Goal: Task Accomplishment & Management: Complete application form

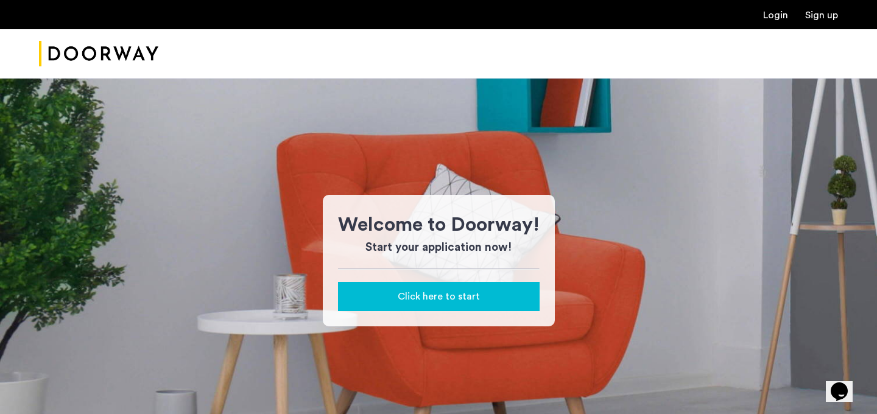
click at [426, 289] on span "Click here to start" at bounding box center [439, 296] width 82 height 15
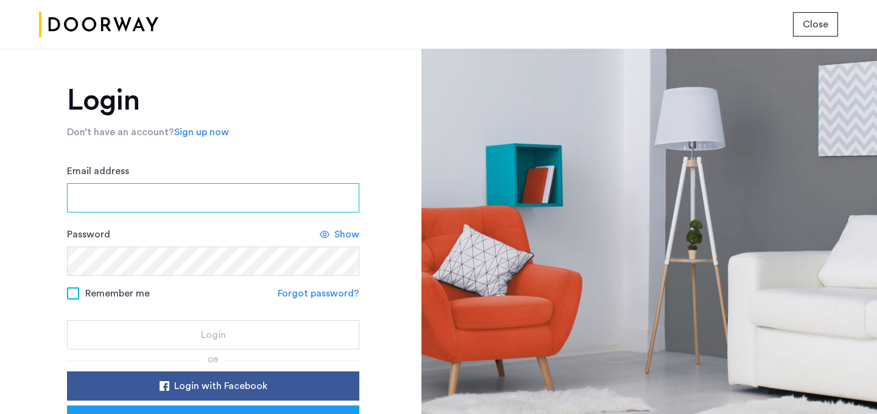
type input "**********"
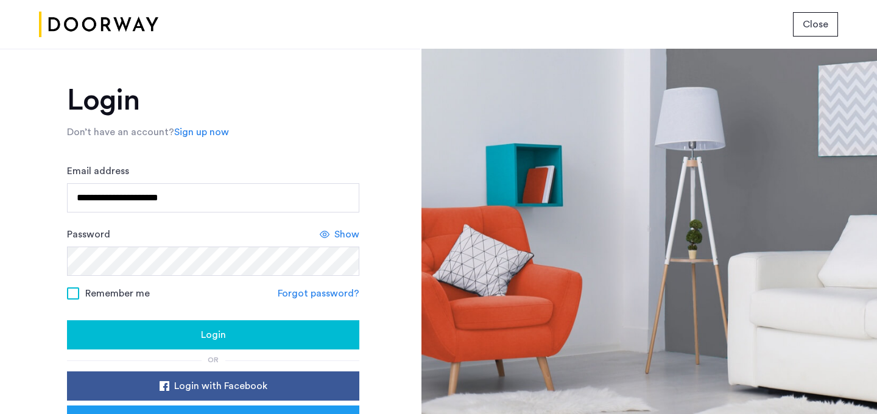
click at [258, 329] on div "Login" at bounding box center [213, 335] width 273 height 15
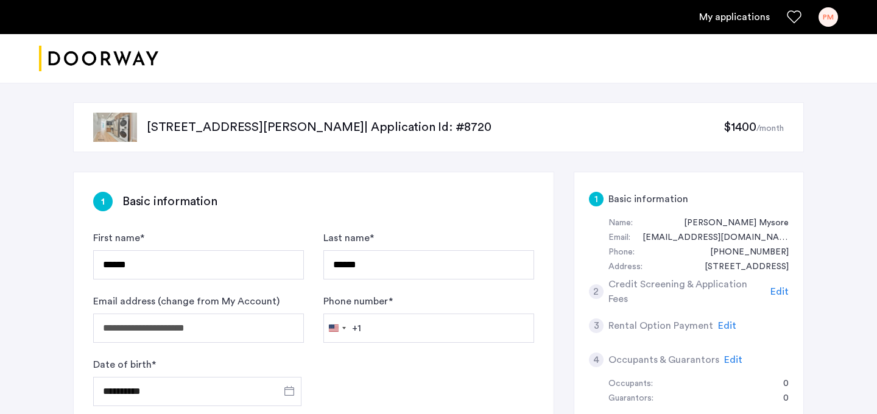
type input "**********"
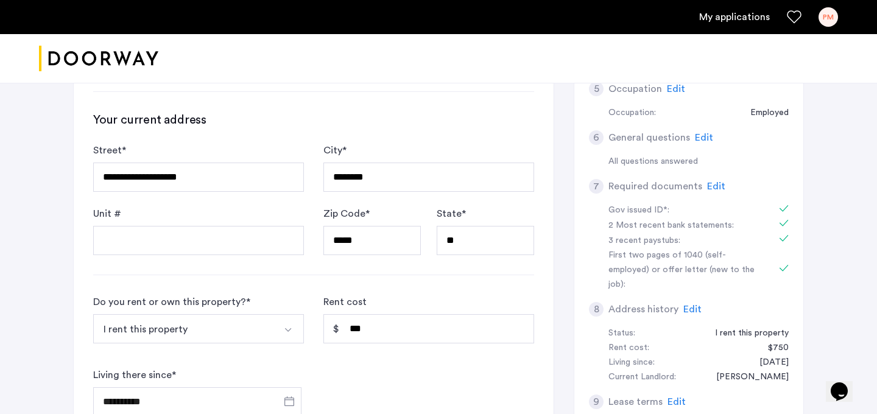
scroll to position [335, 0]
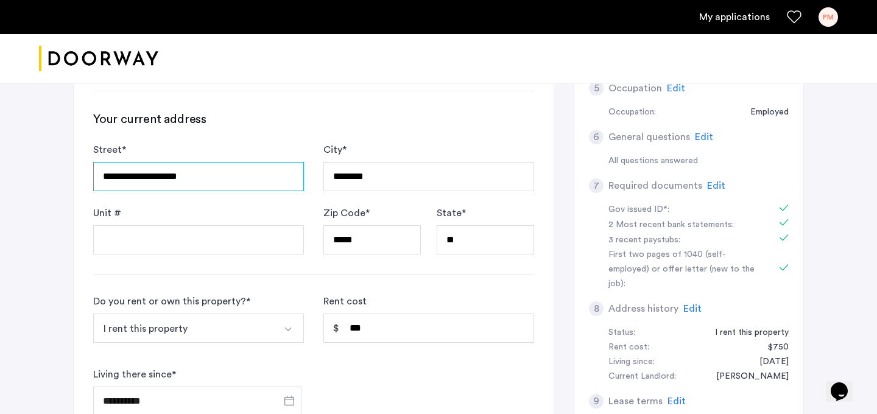
click at [242, 175] on input "**********" at bounding box center [198, 176] width 211 height 29
click at [244, 174] on input "**********" at bounding box center [198, 176] width 211 height 29
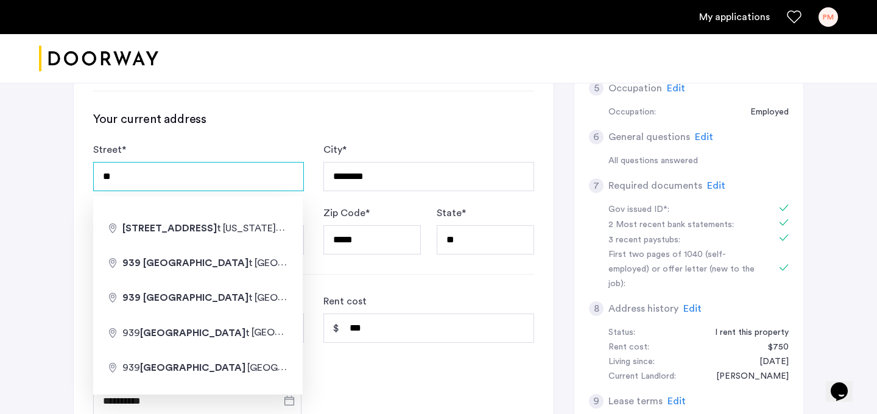
type input "*"
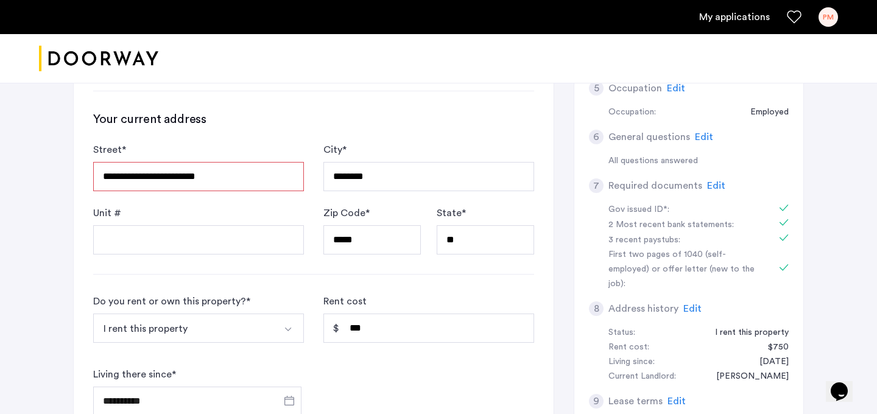
click at [419, 76] on div at bounding box center [438, 58] width 877 height 49
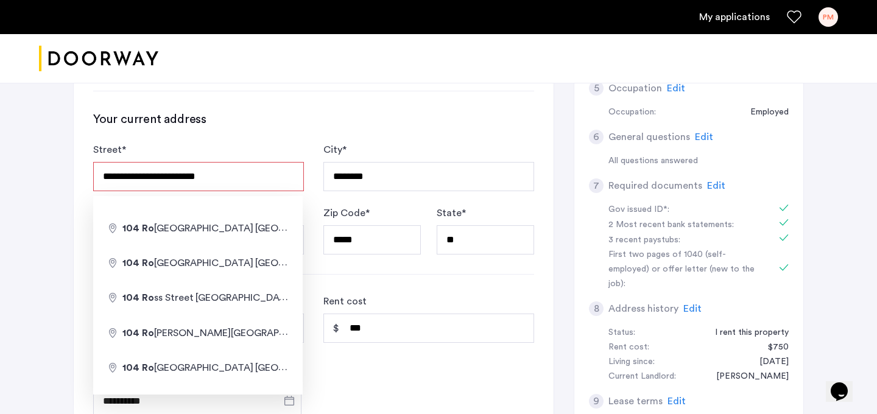
click at [262, 174] on input "**********" at bounding box center [198, 176] width 211 height 29
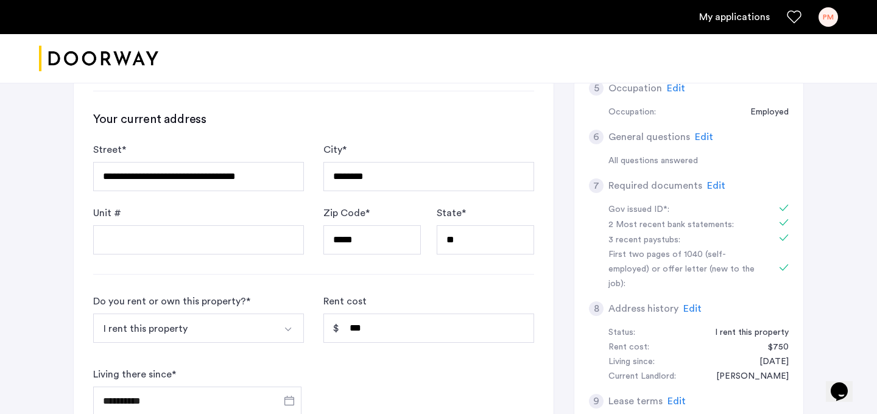
type input "**********"
type input "********"
type input "*****"
type input "**"
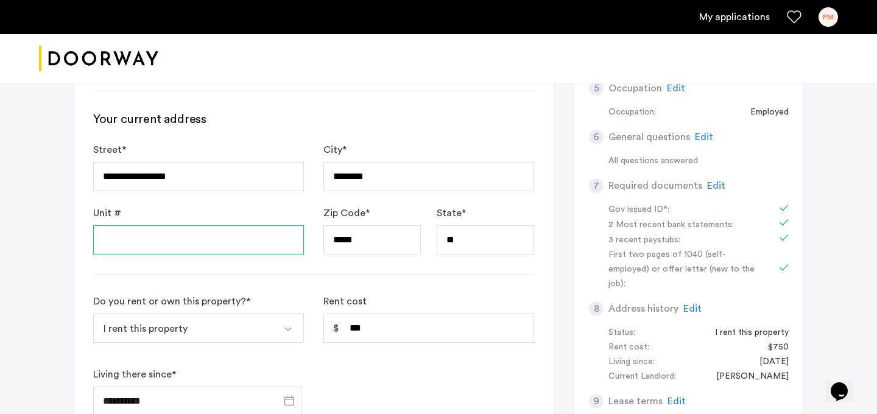
click at [149, 234] on input "Unit #" at bounding box center [198, 239] width 211 height 29
type input "**"
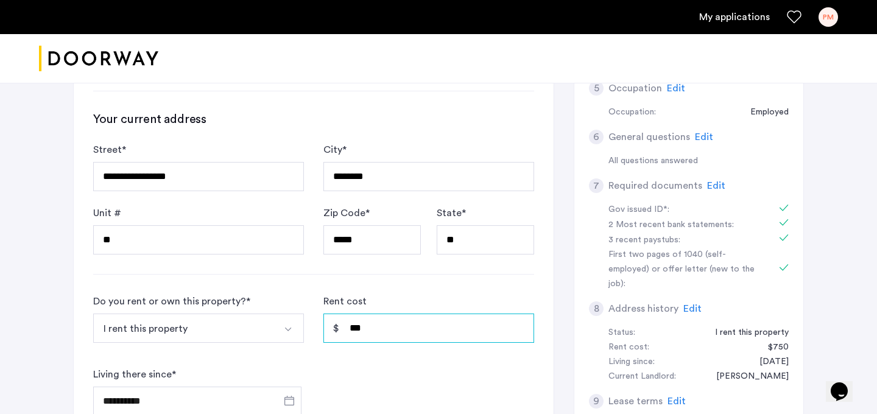
click at [390, 332] on input "***" at bounding box center [428, 328] width 211 height 29
type input "*"
type input "*****"
click at [480, 365] on form "**********" at bounding box center [313, 355] width 441 height 122
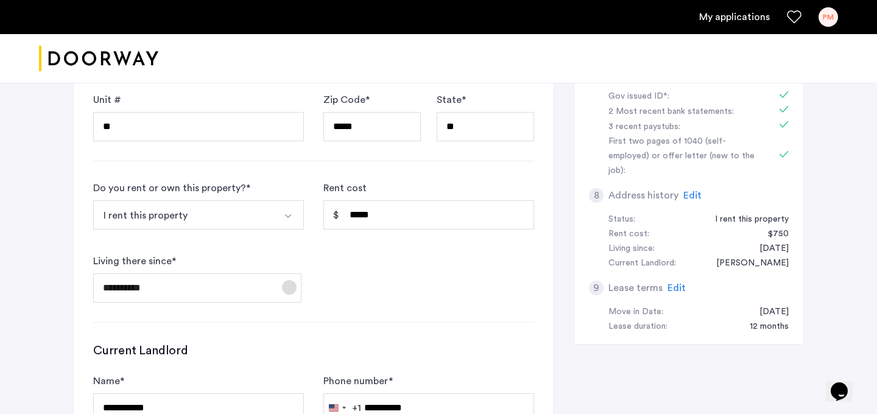
click at [284, 289] on span "Open calendar" at bounding box center [289, 287] width 29 height 29
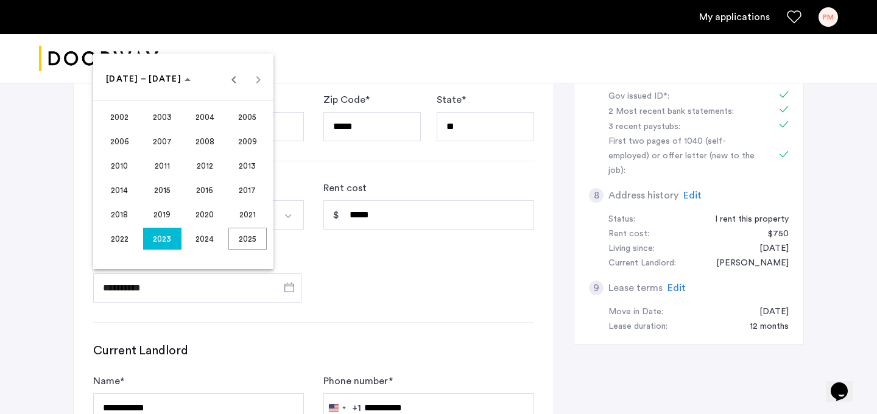
click at [202, 236] on span "2024" at bounding box center [205, 239] width 38 height 22
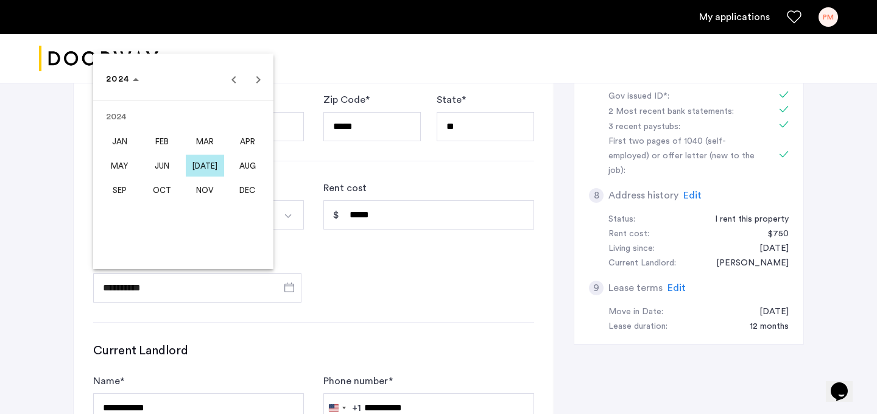
click at [119, 185] on span "SEP" at bounding box center [119, 190] width 38 height 22
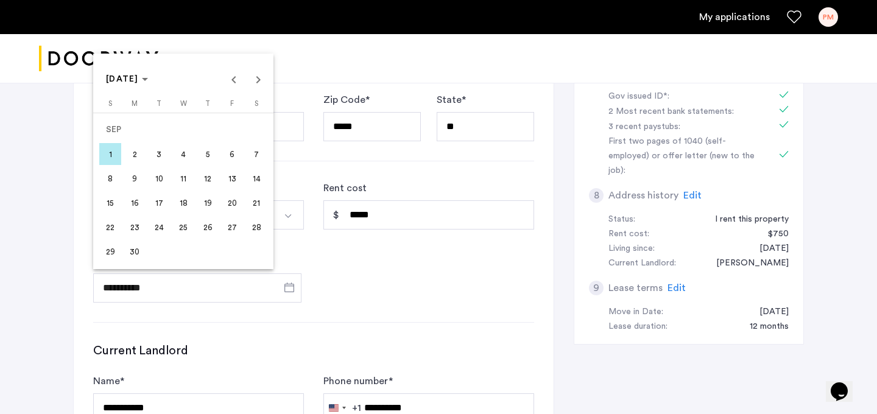
click at [110, 157] on span "1" at bounding box center [110, 154] width 22 height 22
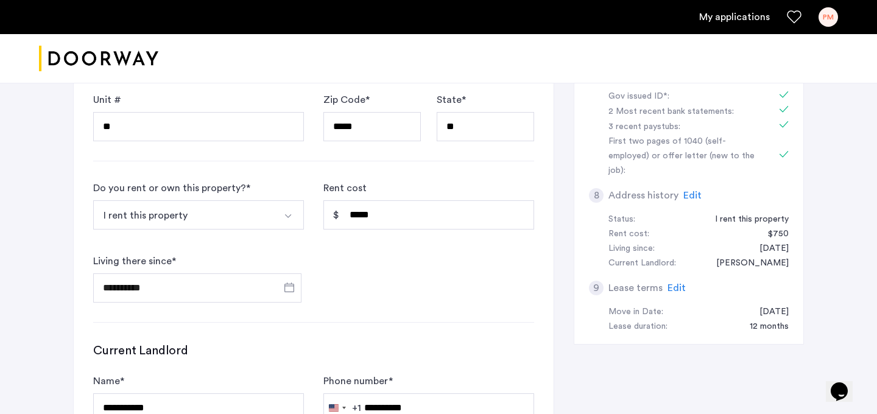
type input "**********"
click at [292, 284] on span "Open calendar" at bounding box center [289, 287] width 29 height 29
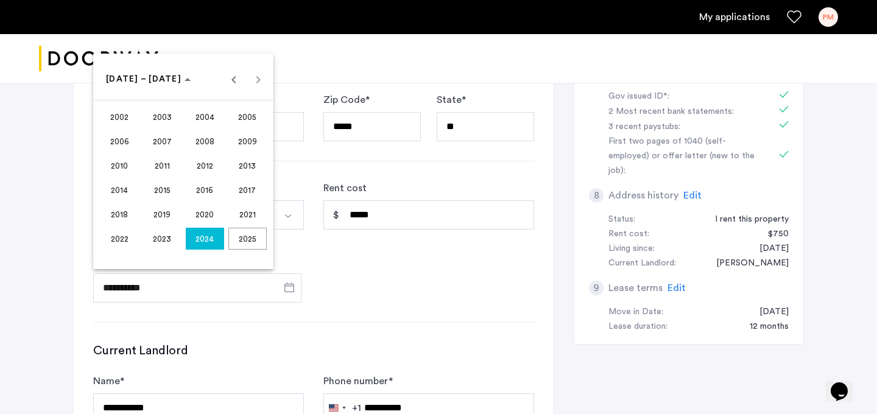
click at [362, 295] on div at bounding box center [438, 207] width 877 height 414
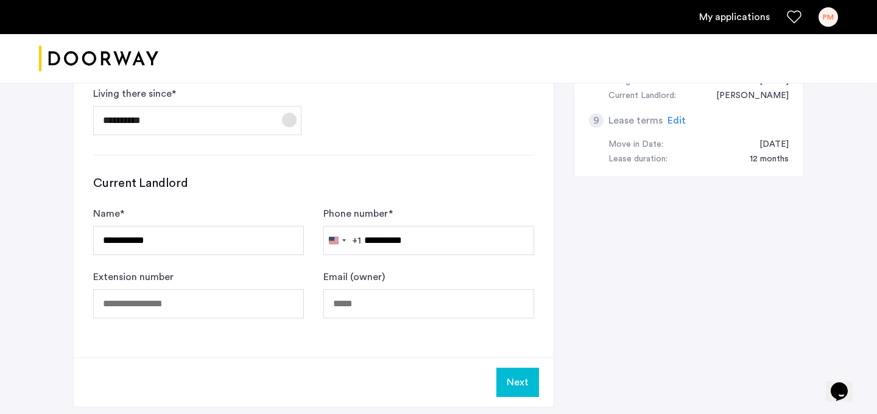
scroll to position [616, 0]
click at [145, 243] on input "**********" at bounding box center [198, 239] width 211 height 29
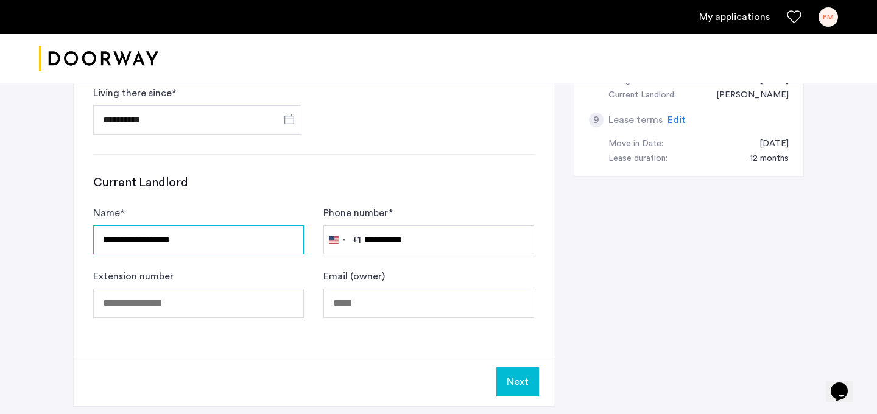
type input "**********"
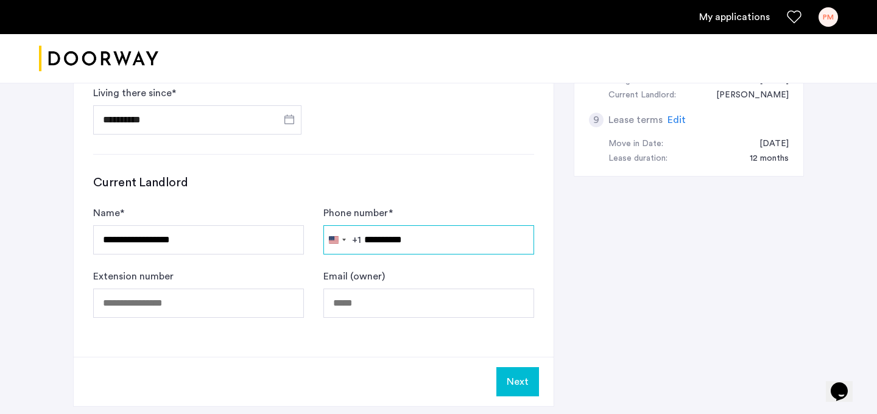
click at [407, 239] on input "**********" at bounding box center [428, 239] width 211 height 29
drag, startPoint x: 433, startPoint y: 244, endPoint x: 365, endPoint y: 244, distance: 68.2
click at [365, 244] on input "**********" at bounding box center [428, 239] width 211 height 29
type input "**********"
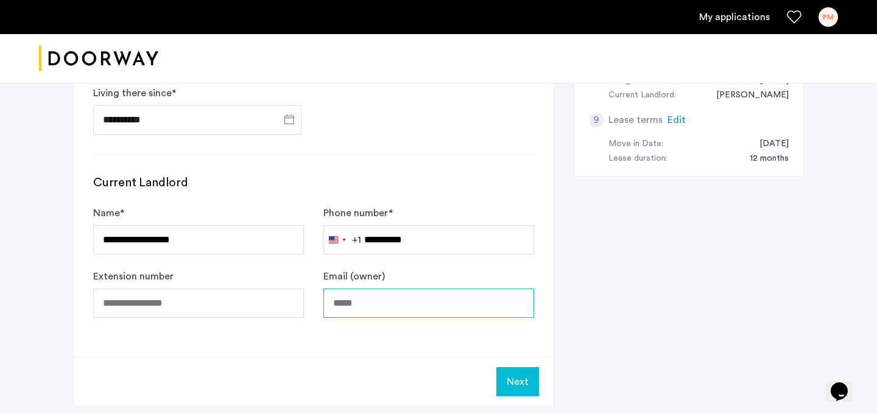
click at [390, 309] on input "Email (owner)" at bounding box center [428, 303] width 211 height 29
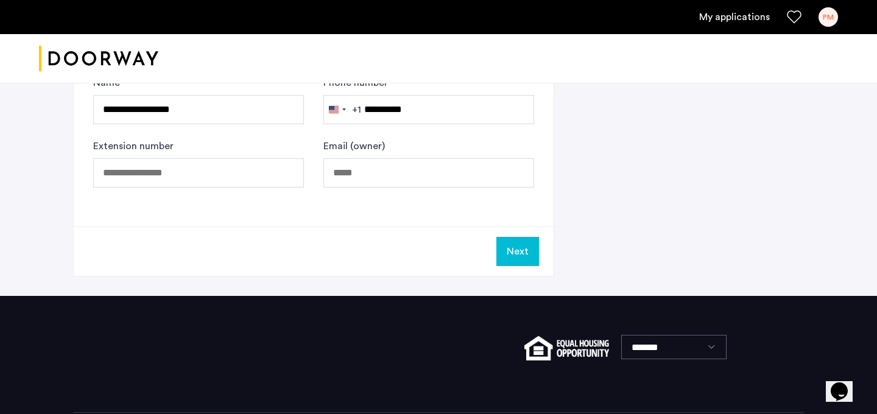
scroll to position [806, 0]
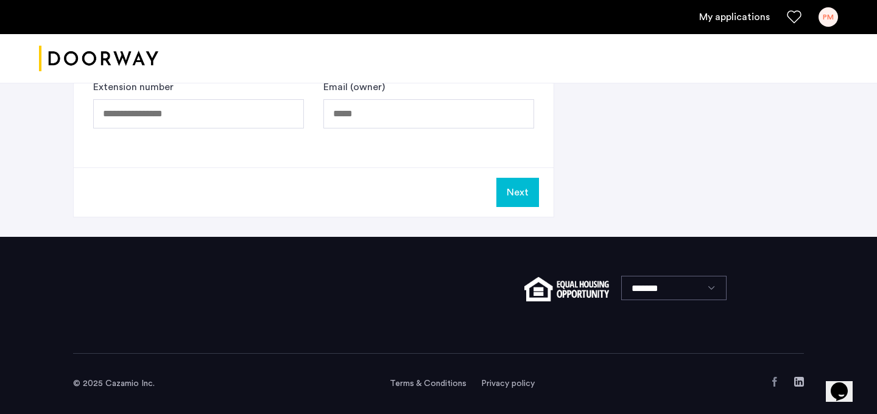
click at [520, 199] on button "Next" at bounding box center [517, 192] width 43 height 29
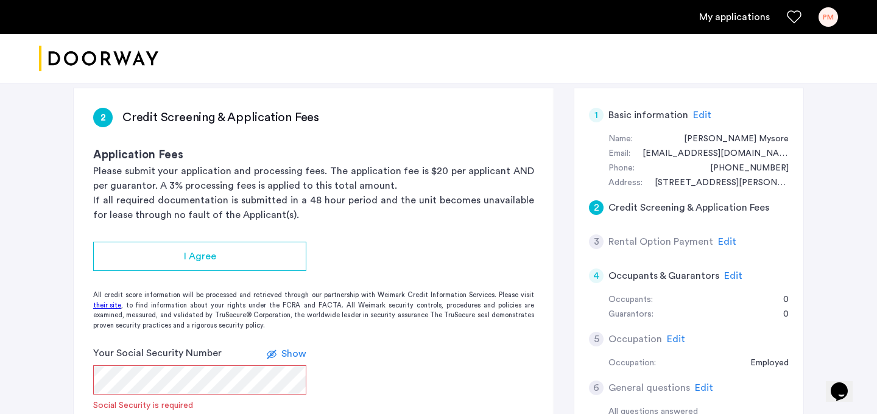
scroll to position [85, 0]
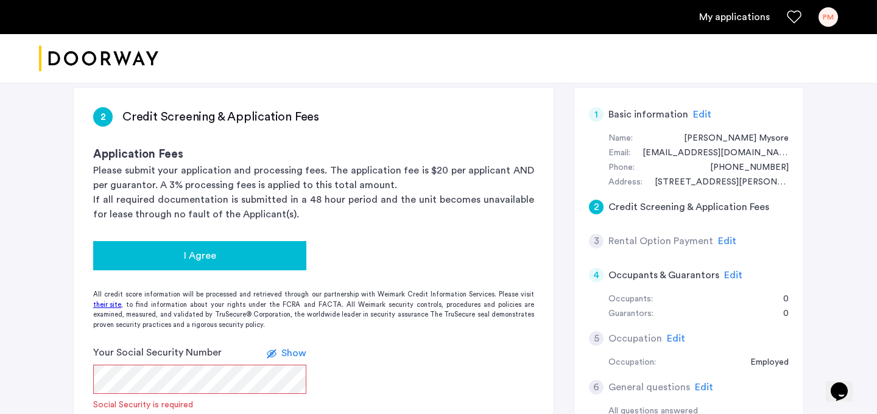
click at [262, 256] on div "I Agree" at bounding box center [200, 255] width 194 height 15
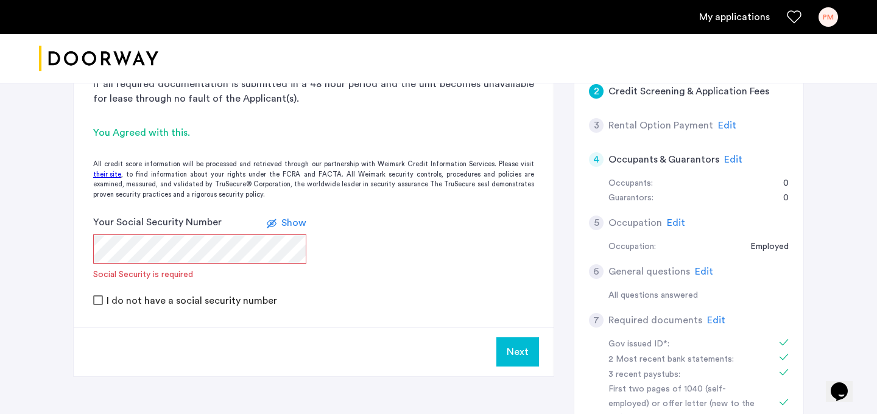
scroll to position [202, 0]
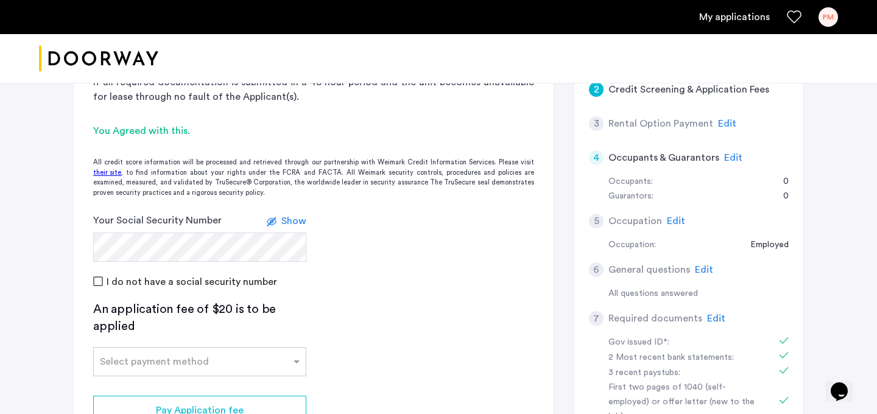
click at [92, 303] on app-credit-screening "2 Credit Screening & Application Fees Application Fees Please submit your appli…" at bounding box center [314, 232] width 480 height 524
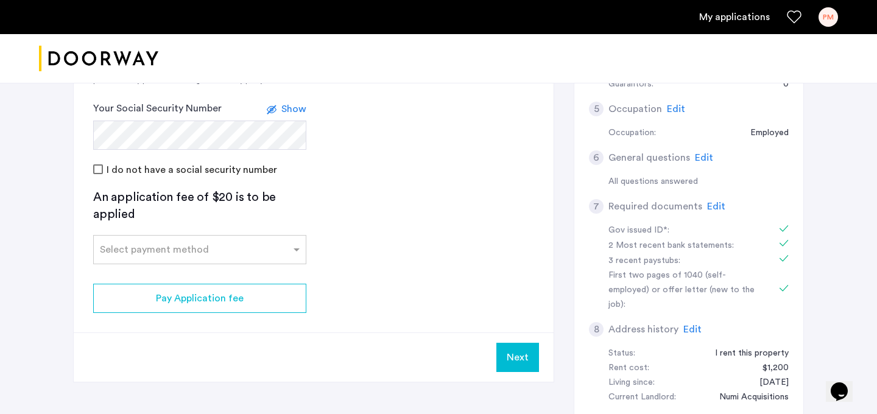
scroll to position [315, 0]
click at [264, 258] on div "Select payment method" at bounding box center [199, 248] width 213 height 29
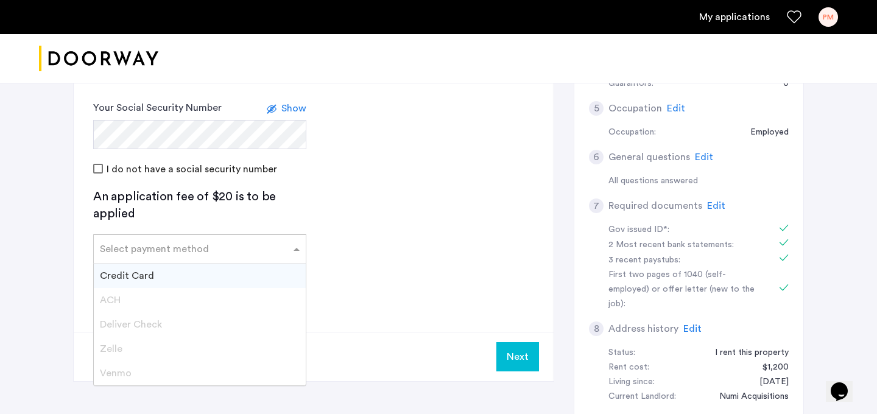
click at [175, 273] on div "Credit Card" at bounding box center [200, 276] width 212 height 24
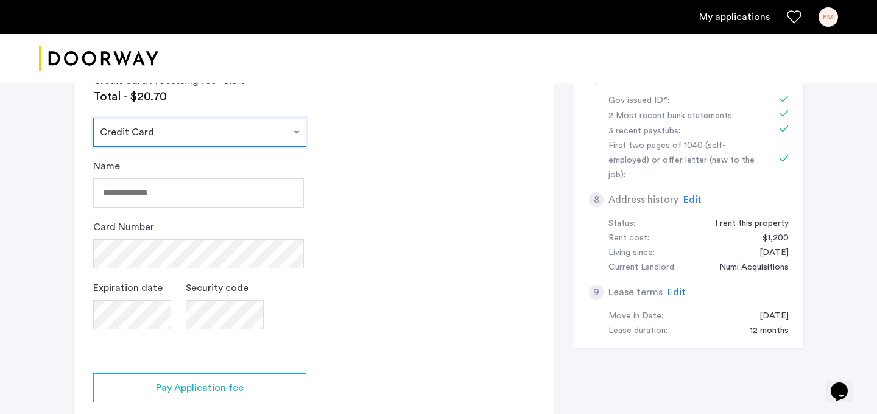
scroll to position [448, 0]
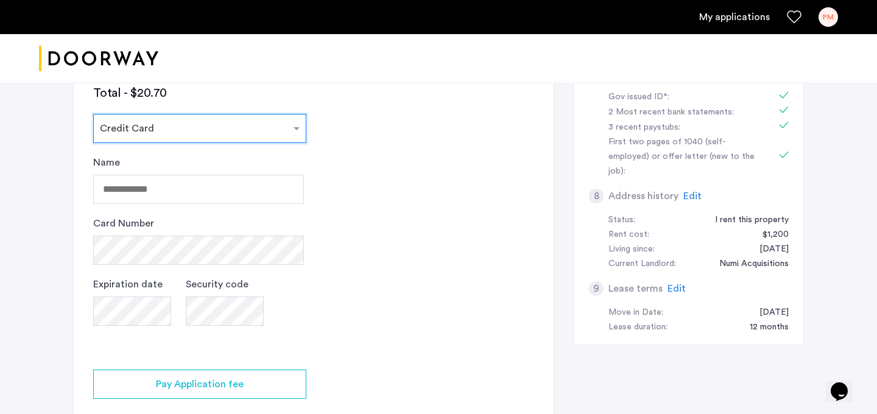
click at [269, 148] on app-payment-form "Select payment method × Credit Card Name Card Number Expiration date Security c…" at bounding box center [199, 232] width 213 height 236
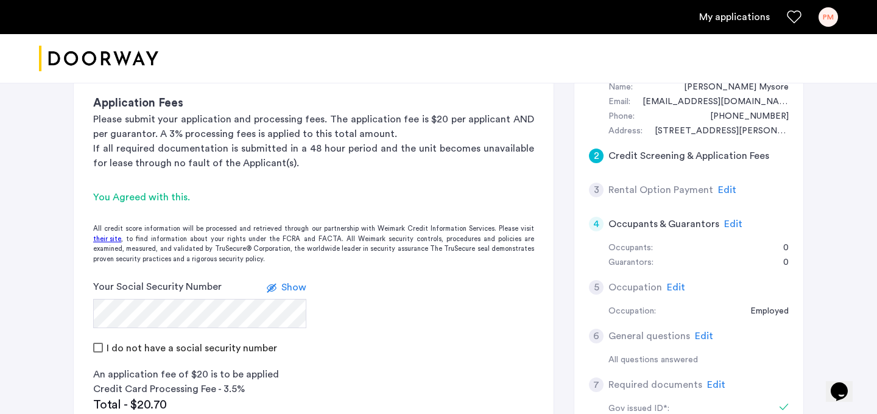
scroll to position [118, 0]
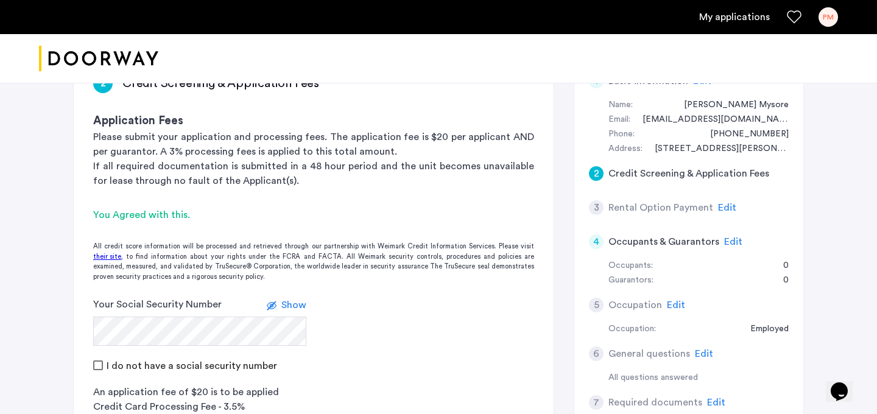
click at [730, 243] on span "Edit" at bounding box center [733, 242] width 18 height 10
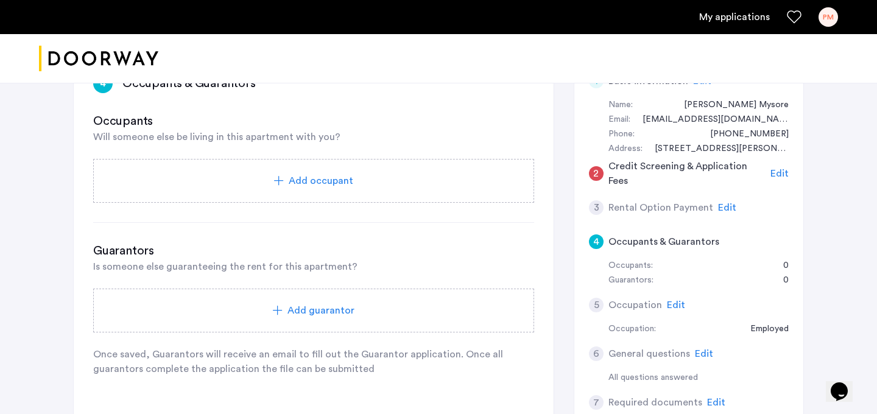
scroll to position [102, 0]
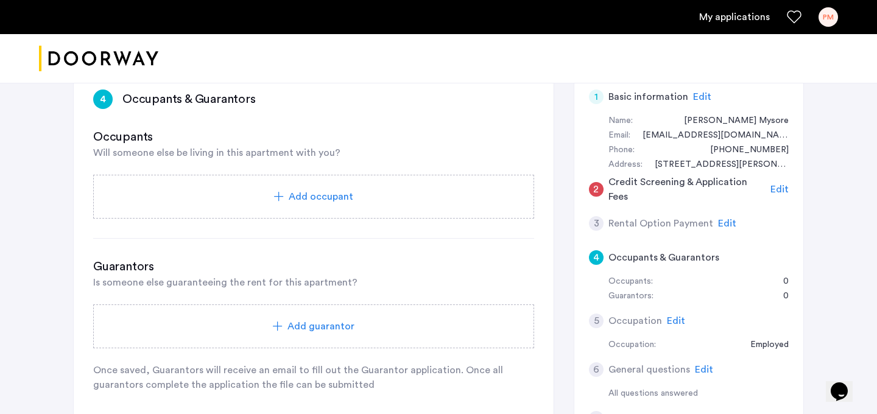
click at [281, 325] on icon at bounding box center [278, 327] width 10 height 10
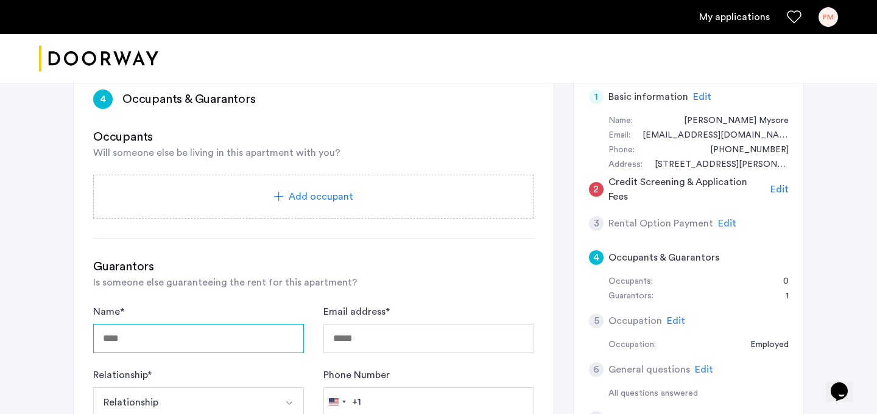
click at [247, 337] on input "Name *" at bounding box center [198, 338] width 211 height 29
type input "*******"
click at [385, 312] on label "Email address *" at bounding box center [356, 312] width 66 height 15
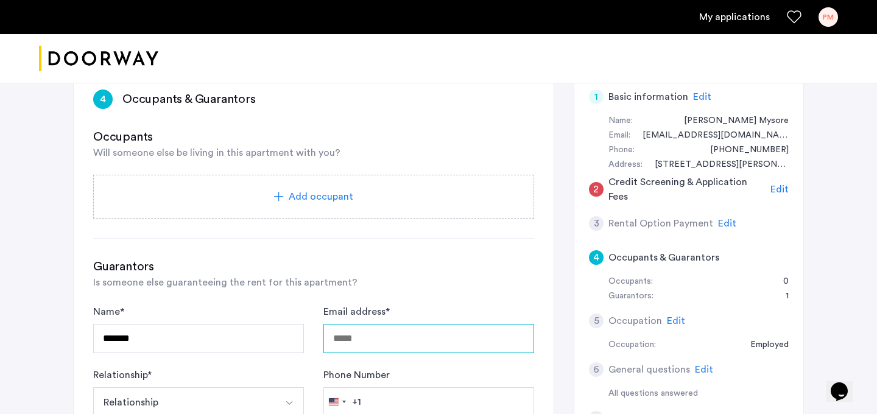
click at [385, 324] on input "Email address *" at bounding box center [428, 338] width 211 height 29
click at [370, 339] on input "Email address *" at bounding box center [428, 338] width 211 height 29
type input "*"
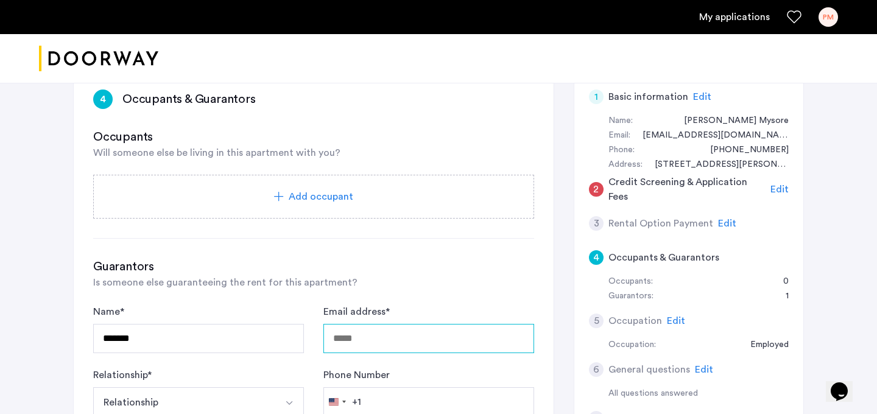
type input "*"
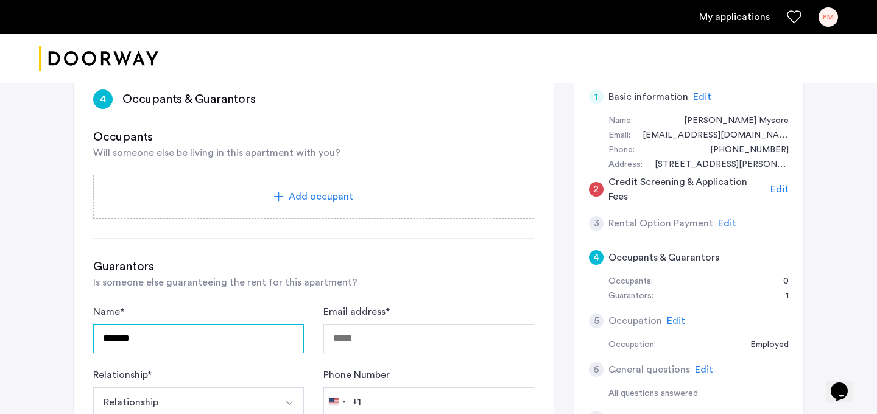
click at [225, 336] on input "*******" at bounding box center [198, 338] width 211 height 29
type input "**********"
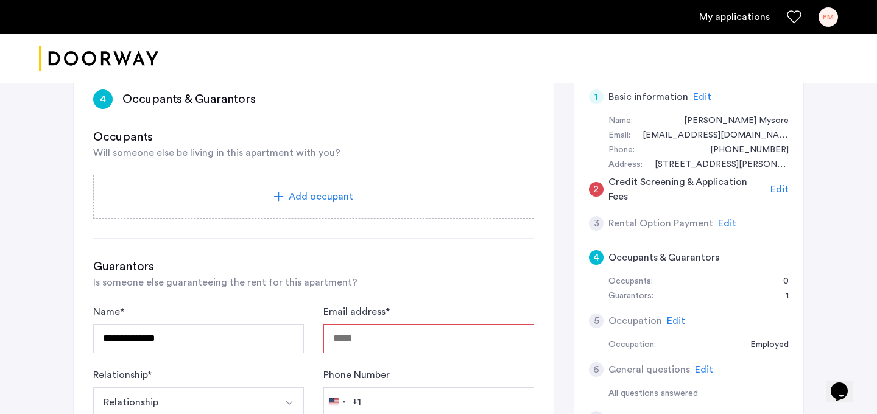
click at [374, 330] on input "Email address *" at bounding box center [428, 338] width 211 height 29
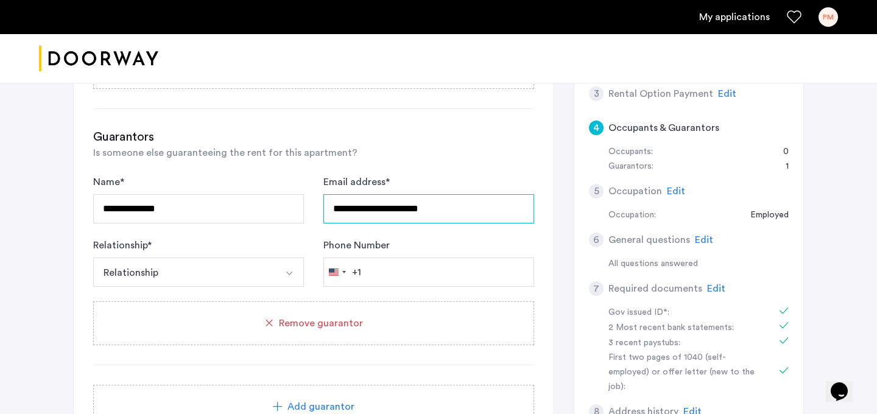
scroll to position [233, 0]
type input "**********"
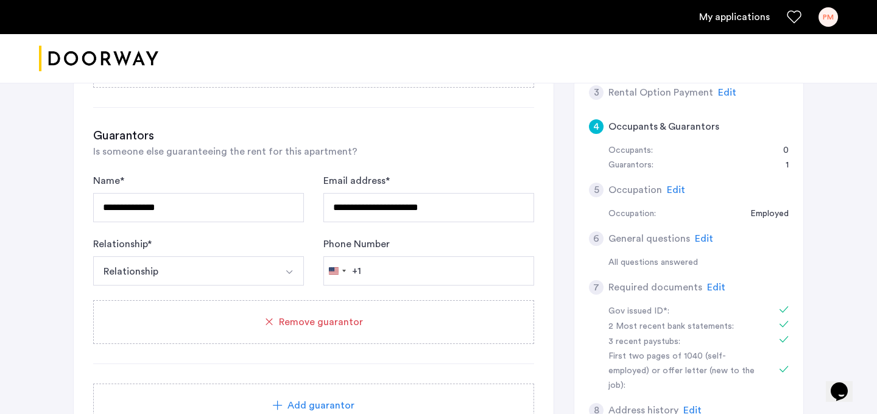
click at [285, 266] on button "Select option" at bounding box center [289, 270] width 29 height 29
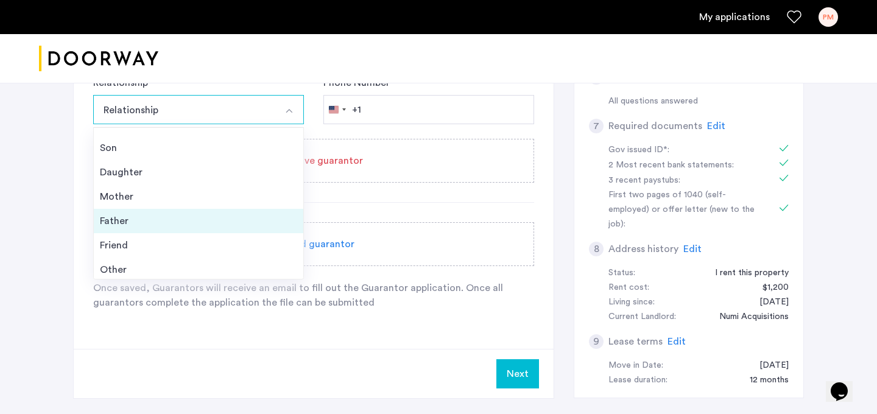
scroll to position [44, 0]
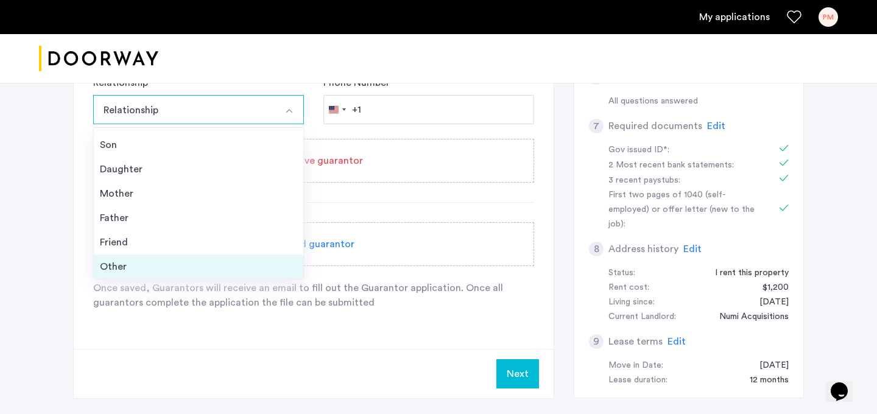
click at [146, 263] on div "Other" at bounding box center [198, 266] width 197 height 15
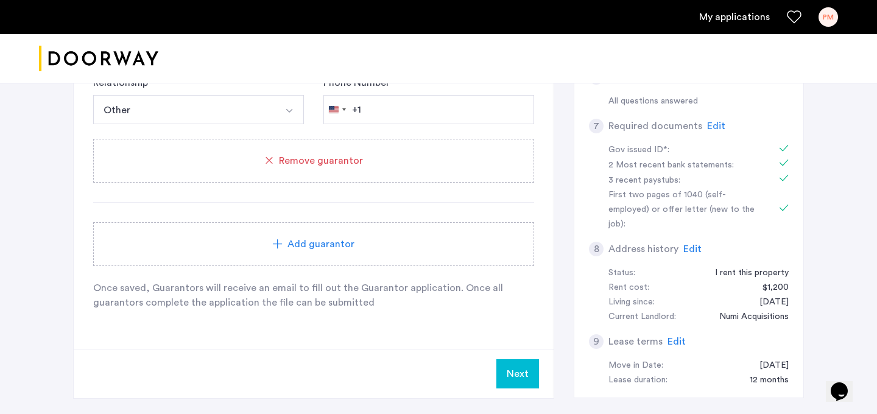
scroll to position [328, 0]
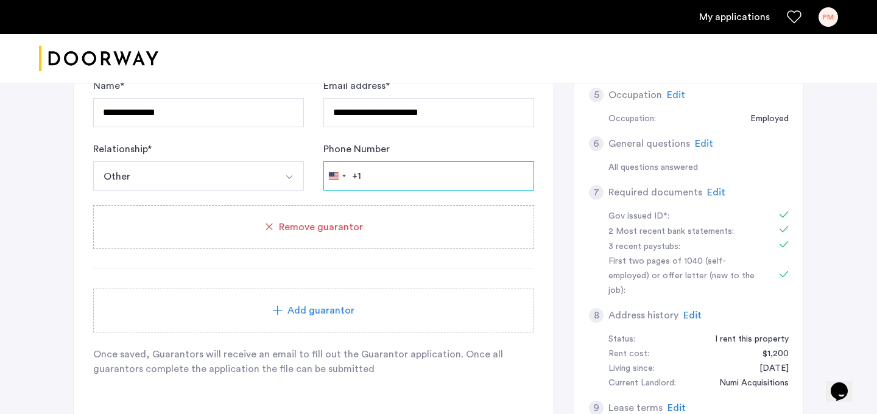
click at [387, 184] on input "Phone Number" at bounding box center [428, 175] width 211 height 29
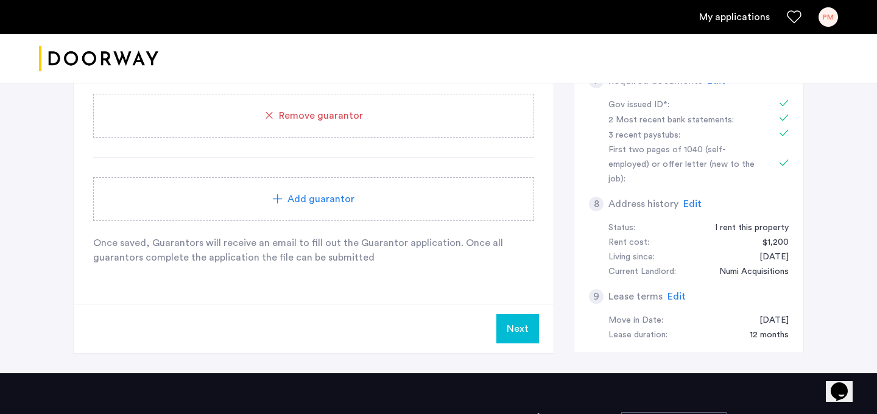
scroll to position [440, 0]
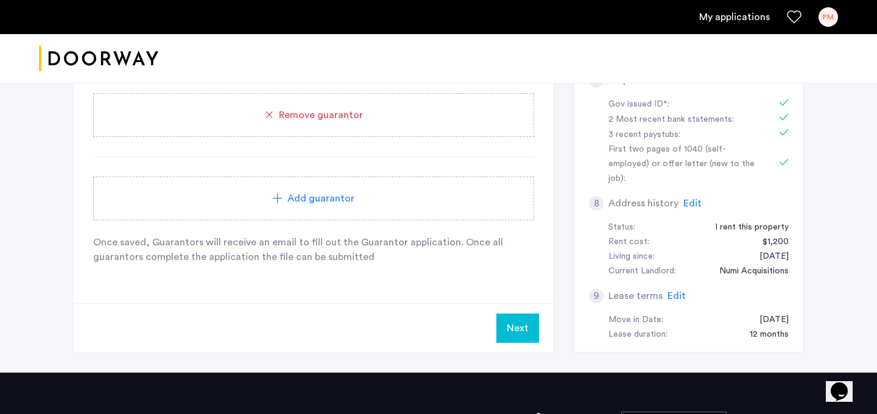
type input "**********"
click at [510, 326] on button "Next" at bounding box center [517, 328] width 43 height 29
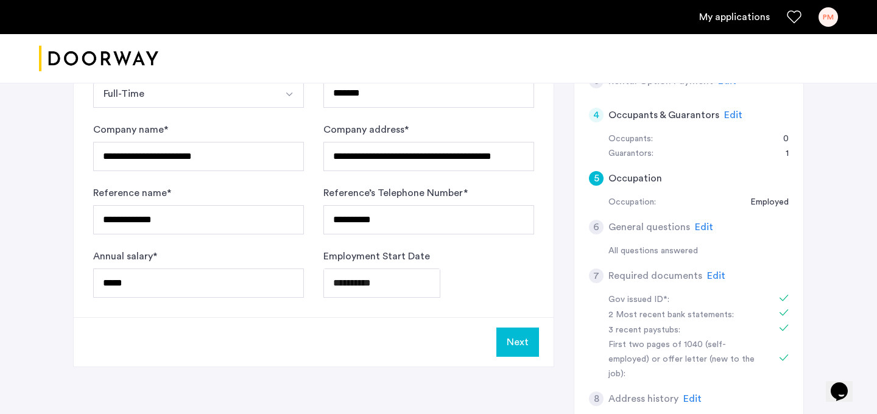
scroll to position [246, 0]
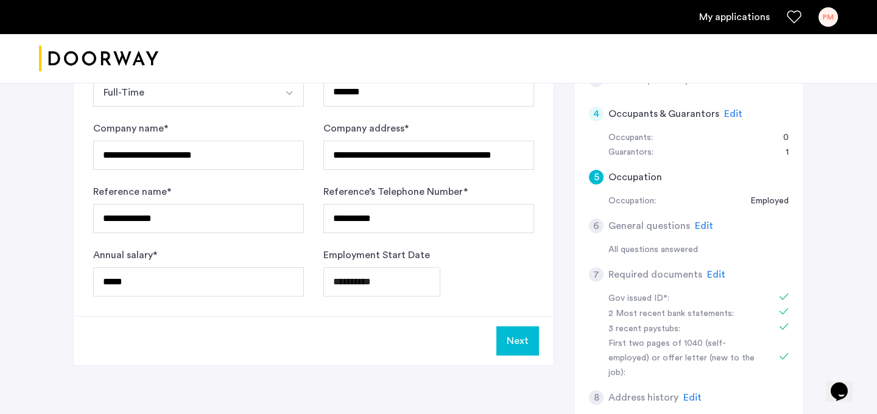
click at [516, 328] on button "Next" at bounding box center [517, 340] width 43 height 29
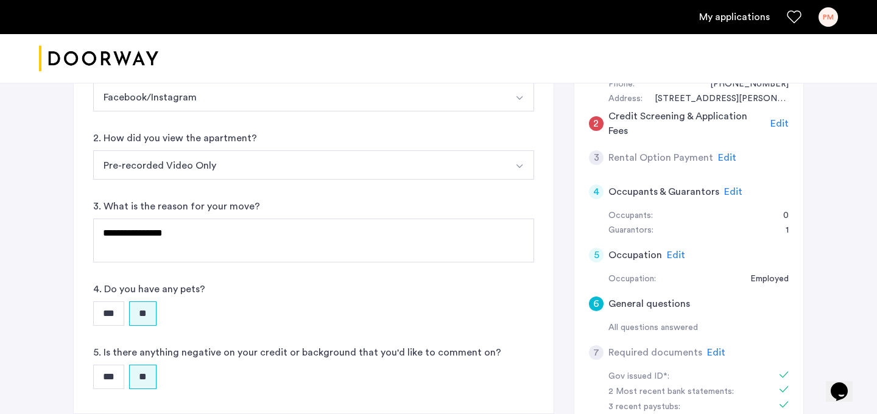
scroll to position [271, 0]
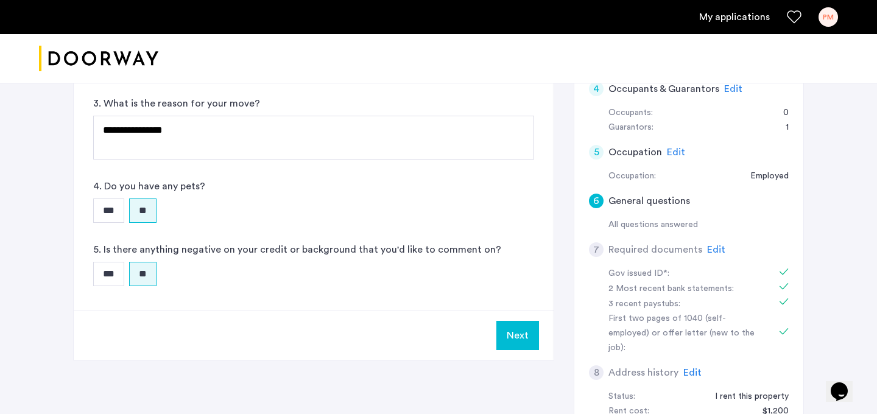
click at [108, 209] on input "***" at bounding box center [108, 211] width 31 height 24
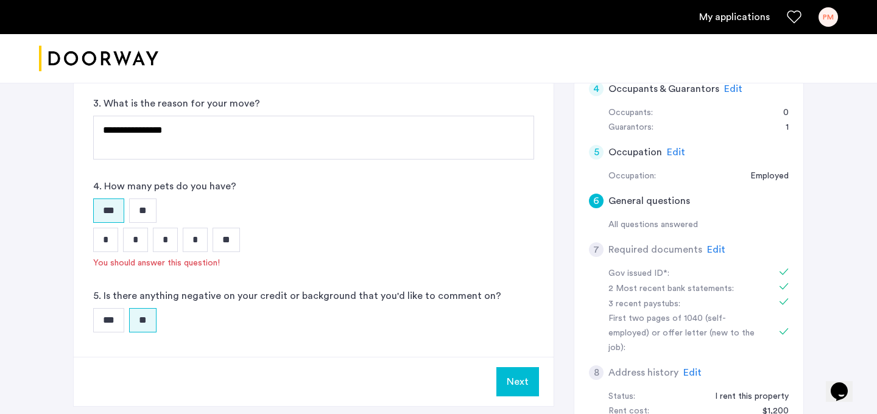
click at [110, 239] on input "*" at bounding box center [105, 240] width 25 height 24
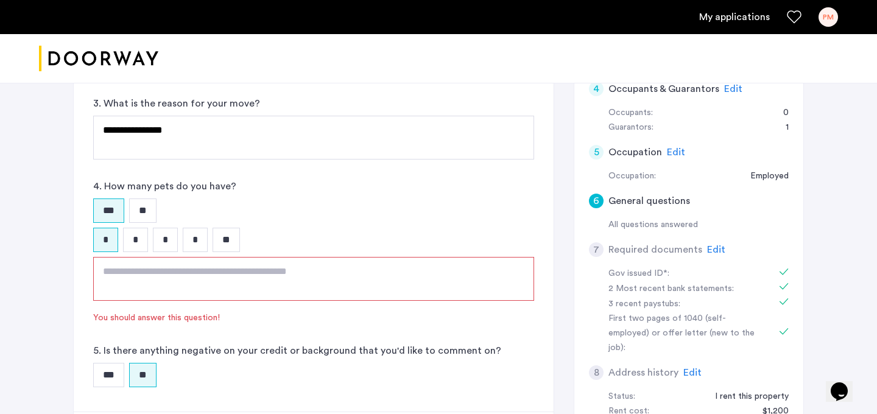
click at [216, 270] on textarea at bounding box center [313, 279] width 441 height 44
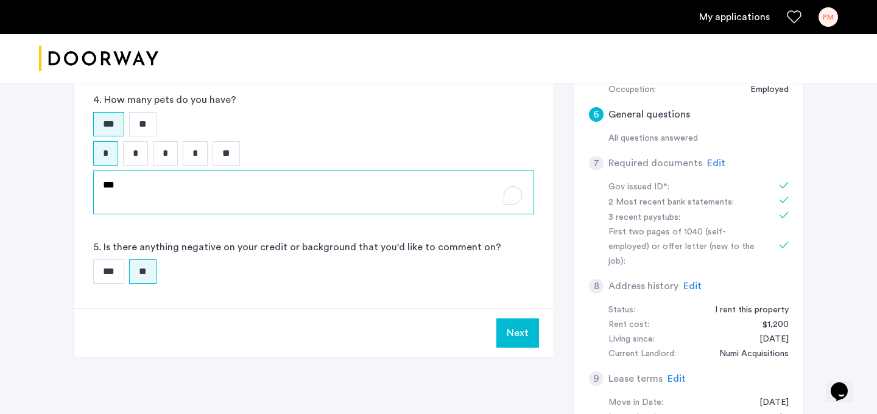
scroll to position [378, 0]
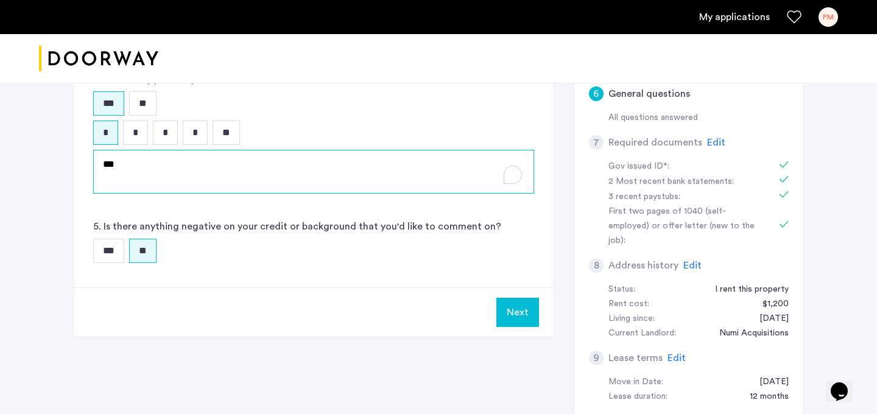
type textarea "***"
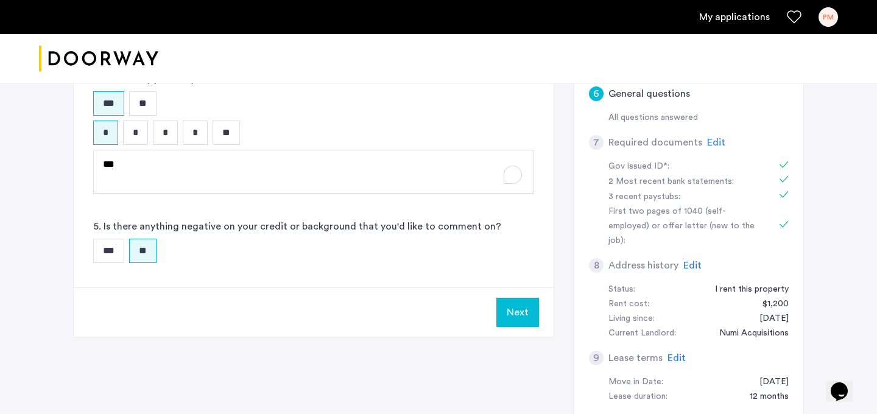
click at [515, 311] on button "Next" at bounding box center [517, 312] width 43 height 29
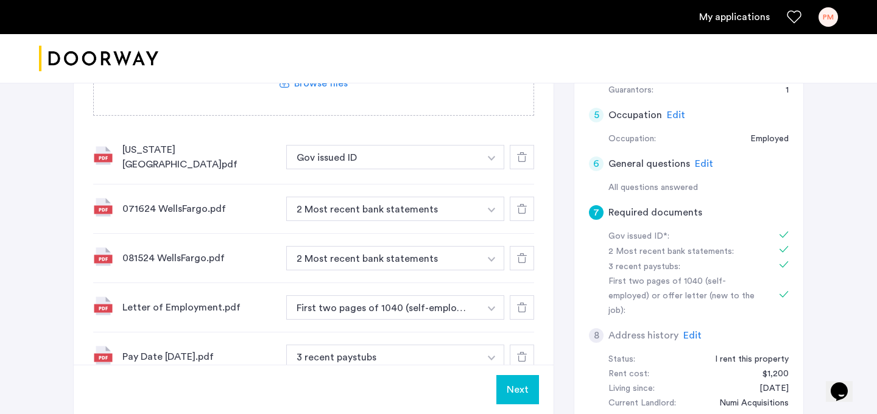
scroll to position [279, 0]
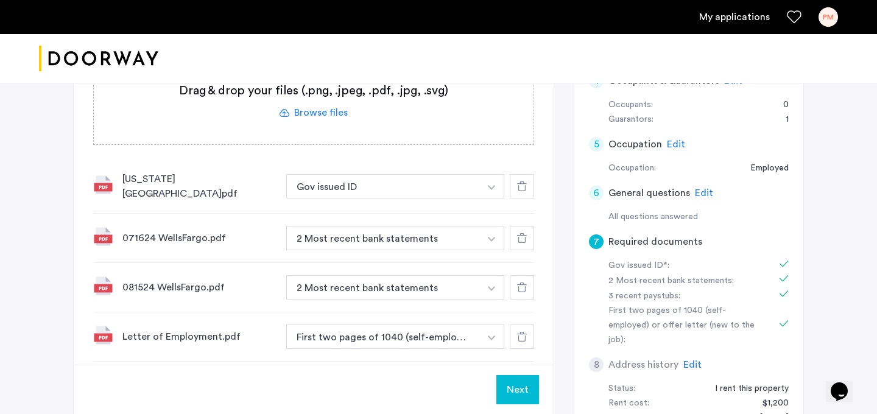
click at [495, 237] on img "button" at bounding box center [491, 239] width 7 height 5
click at [559, 222] on div "7 Required documents Gov issued ID* 2 Most recent bank statements 3 recent pays…" at bounding box center [438, 246] width 731 height 706
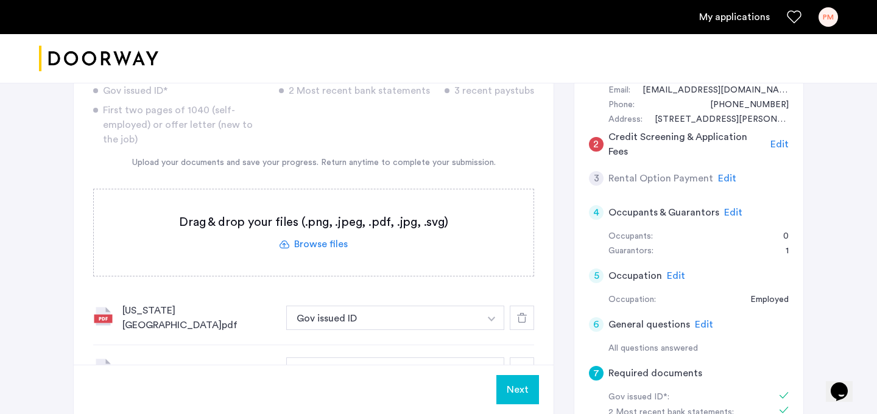
scroll to position [143, 0]
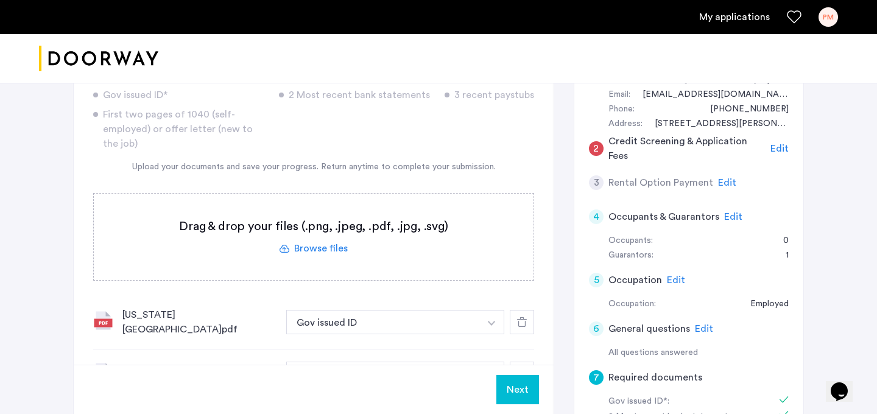
click at [720, 182] on span "Edit" at bounding box center [727, 183] width 18 height 10
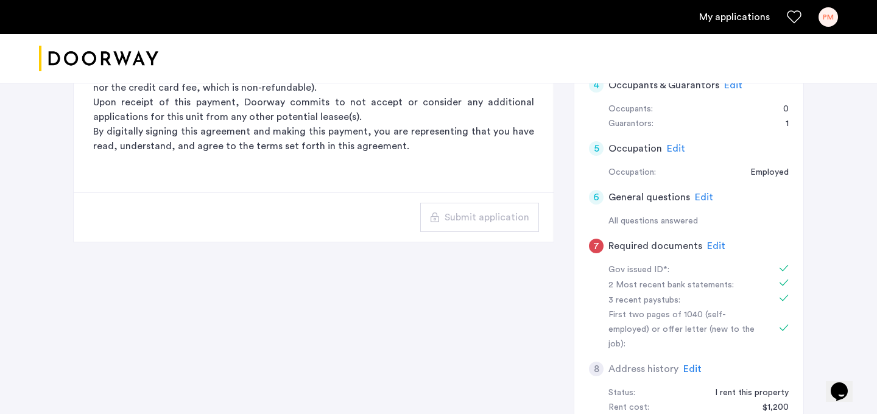
scroll to position [275, 0]
click at [710, 248] on span "Edit" at bounding box center [716, 246] width 18 height 10
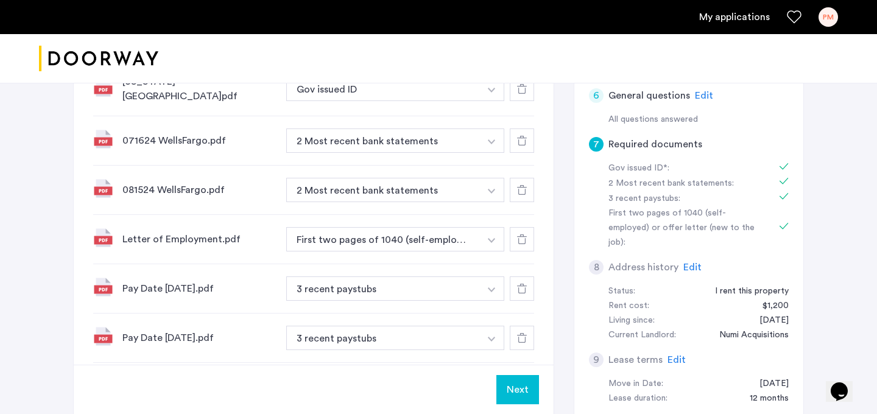
scroll to position [456, 0]
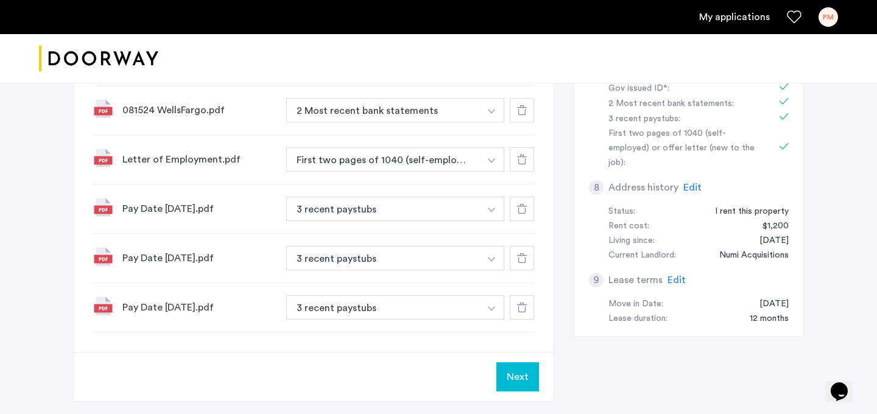
click at [179, 306] on div "Pay Date [DATE].pdf" at bounding box center [199, 307] width 154 height 15
click at [101, 303] on img at bounding box center [102, 305] width 19 height 19
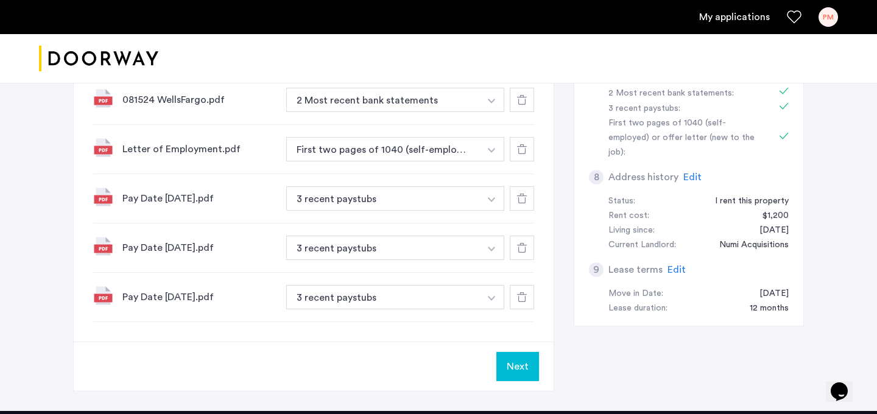
scroll to position [468, 0]
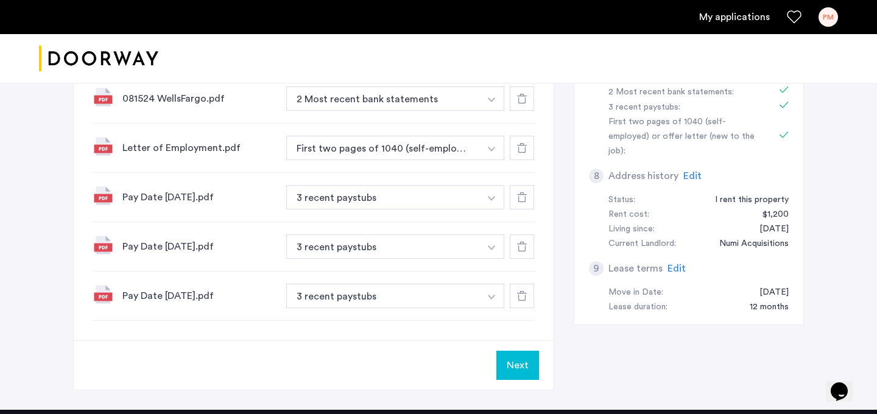
click at [704, 163] on div "8 Address history Edit" at bounding box center [689, 176] width 200 height 34
click at [694, 171] on span "Edit" at bounding box center [692, 176] width 18 height 10
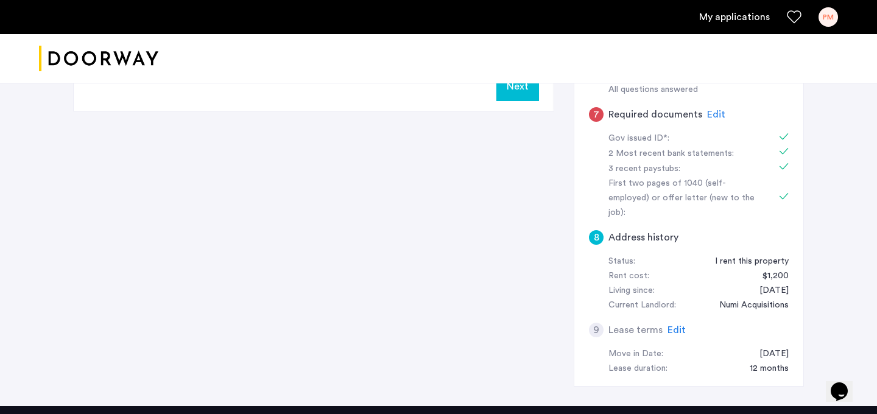
scroll to position [441, 0]
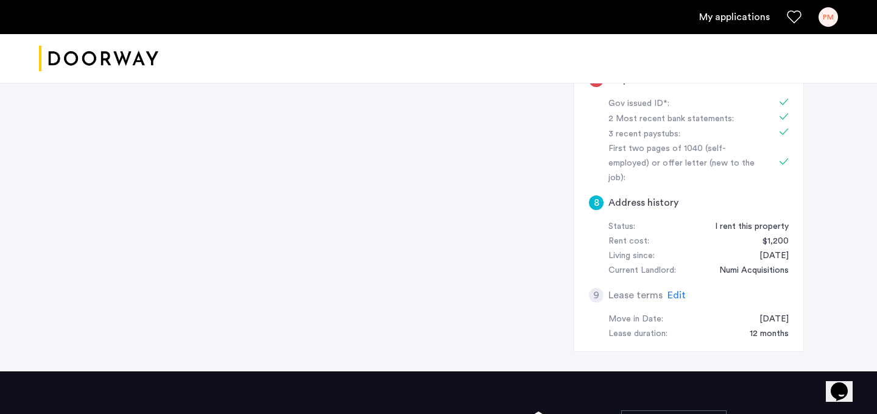
click at [669, 291] on span "Edit" at bounding box center [677, 296] width 18 height 10
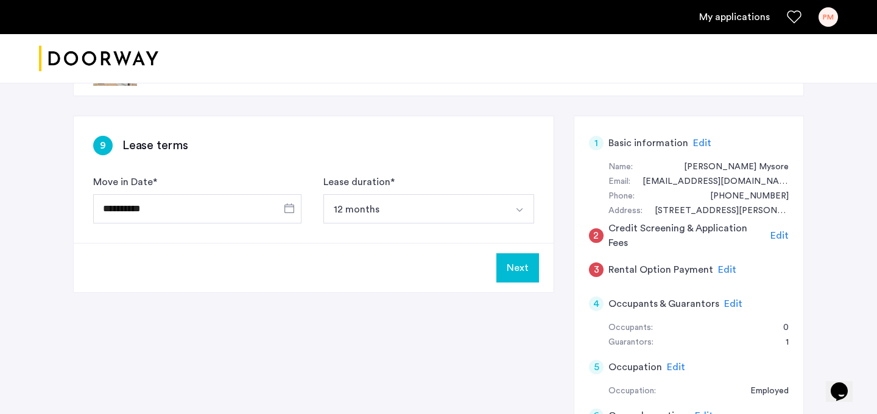
scroll to position [0, 0]
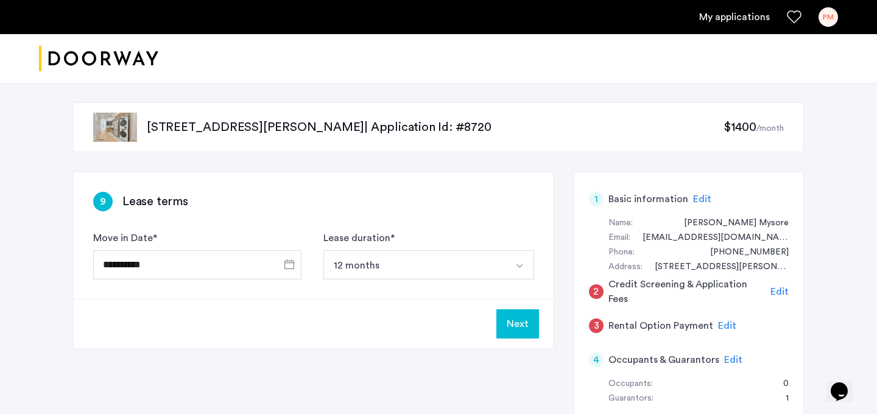
click at [701, 199] on span "Edit" at bounding box center [702, 199] width 18 height 10
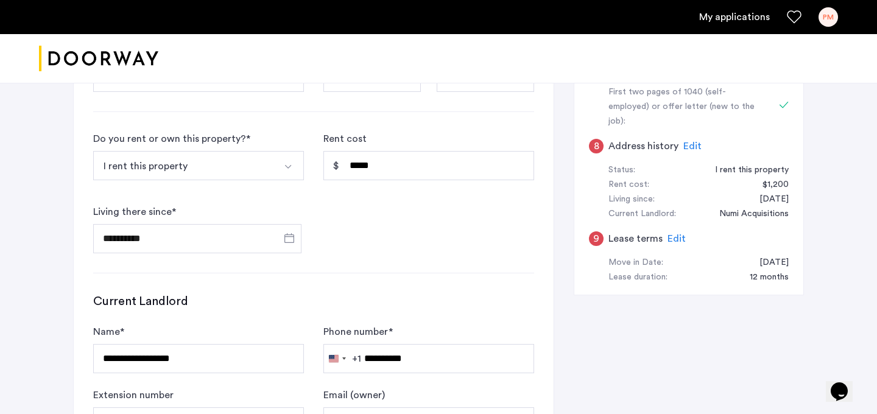
scroll to position [806, 0]
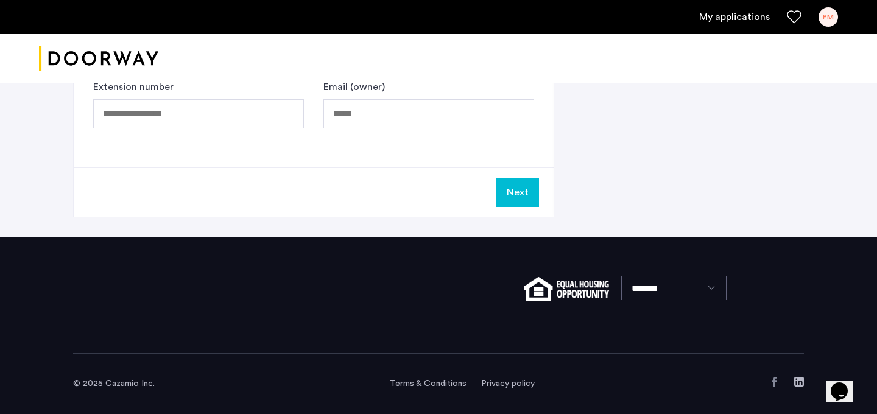
click at [515, 192] on button "Next" at bounding box center [517, 192] width 43 height 29
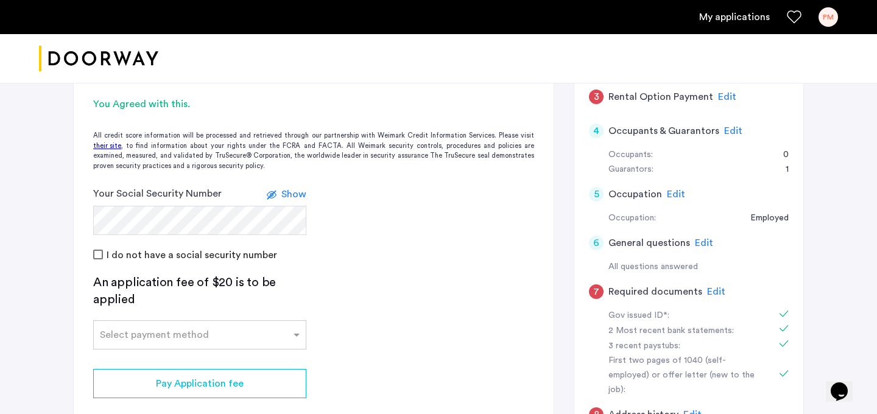
scroll to position [219, 0]
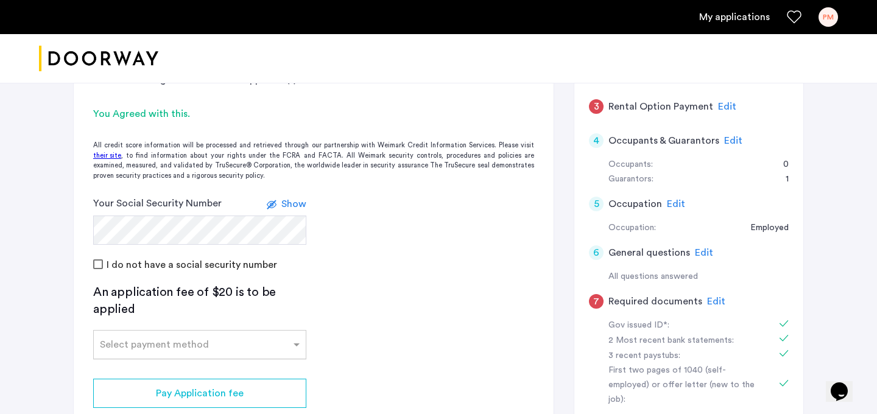
click at [220, 342] on input "text" at bounding box center [187, 342] width 175 height 9
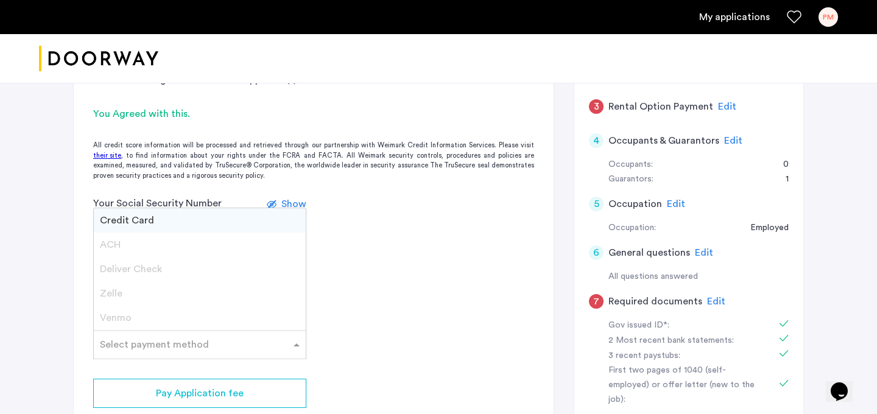
click at [189, 226] on div "Credit Card" at bounding box center [200, 220] width 212 height 24
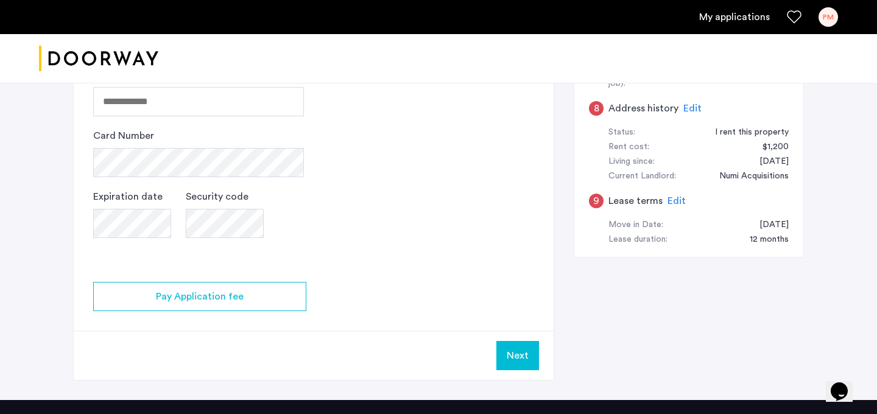
scroll to position [459, 0]
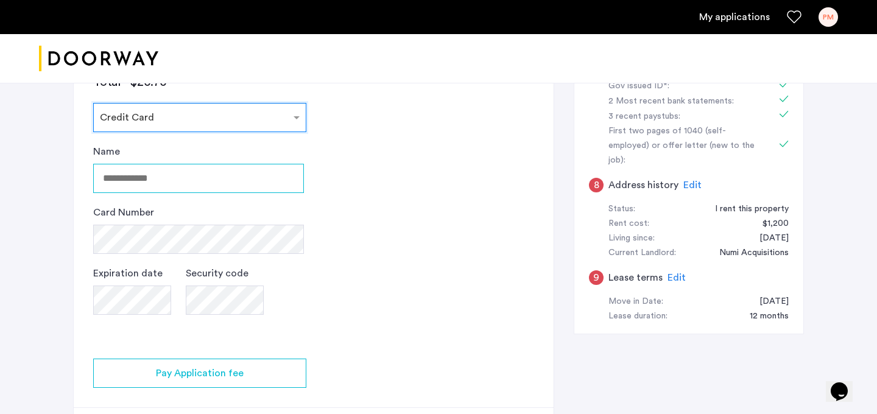
click at [249, 188] on input "Name" at bounding box center [198, 178] width 211 height 29
type input "**********"
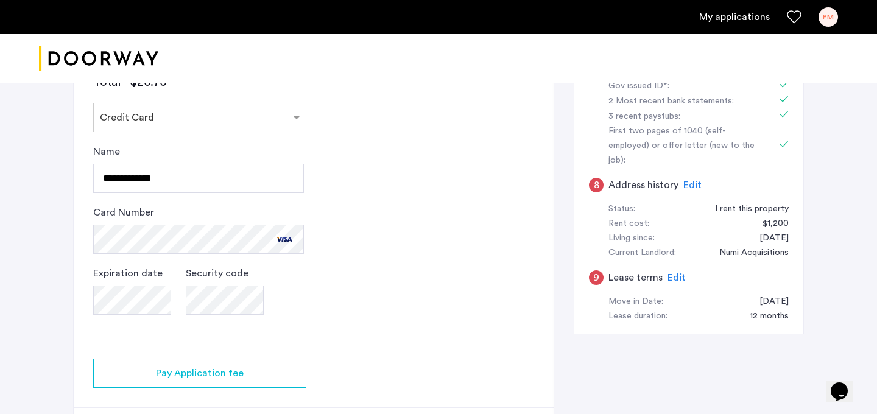
click at [177, 334] on div "Expiration date Security code" at bounding box center [198, 302] width 211 height 73
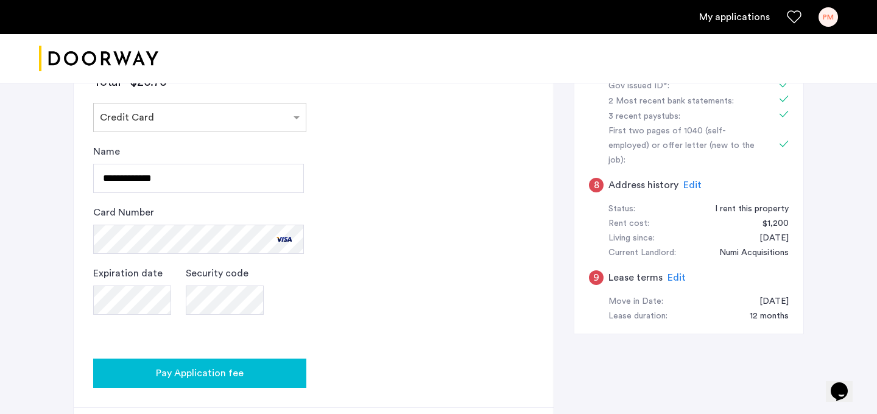
click at [181, 366] on span "Pay Application fee" at bounding box center [200, 373] width 88 height 15
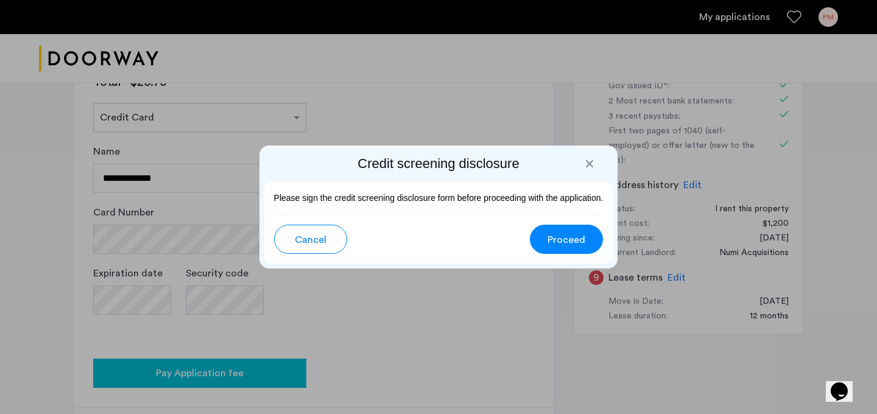
scroll to position [0, 0]
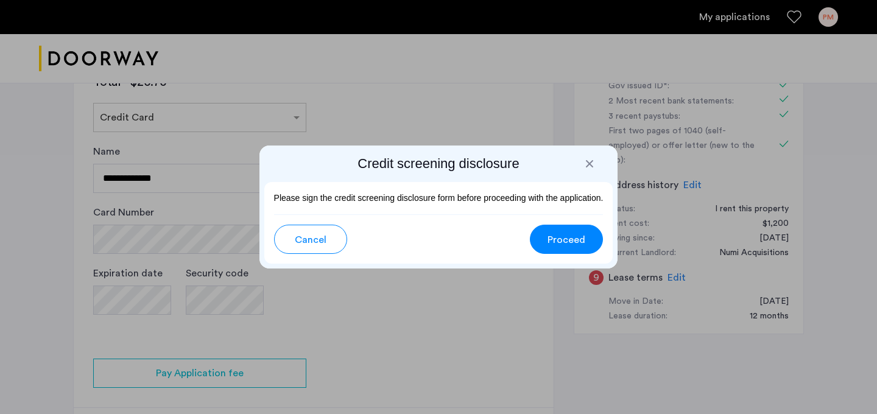
click at [566, 238] on span "Proceed" at bounding box center [567, 240] width 38 height 15
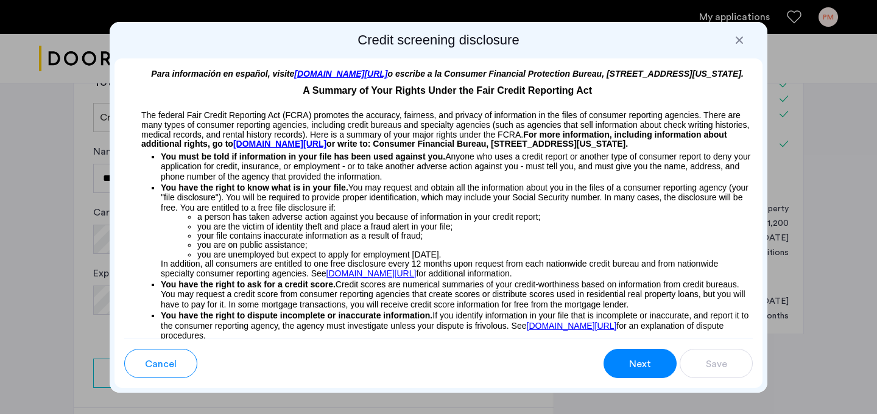
click at [643, 363] on span "Next" at bounding box center [640, 364] width 22 height 15
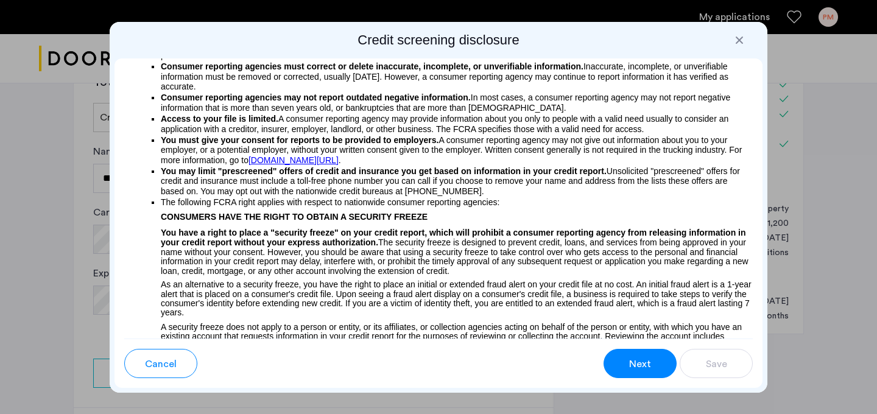
click at [643, 363] on span "Next" at bounding box center [640, 364] width 22 height 15
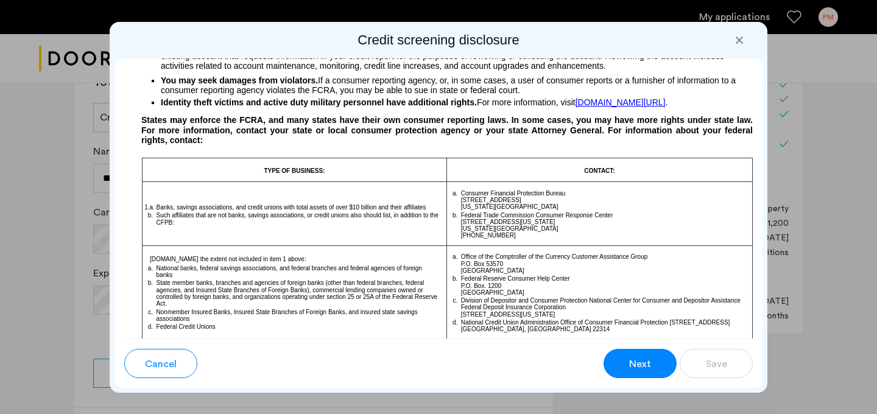
click at [643, 363] on span "Next" at bounding box center [640, 364] width 22 height 15
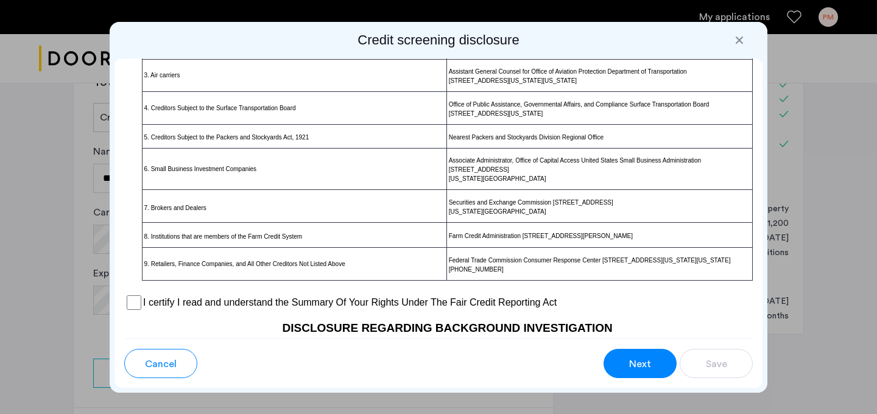
click at [643, 363] on span "Next" at bounding box center [640, 364] width 22 height 15
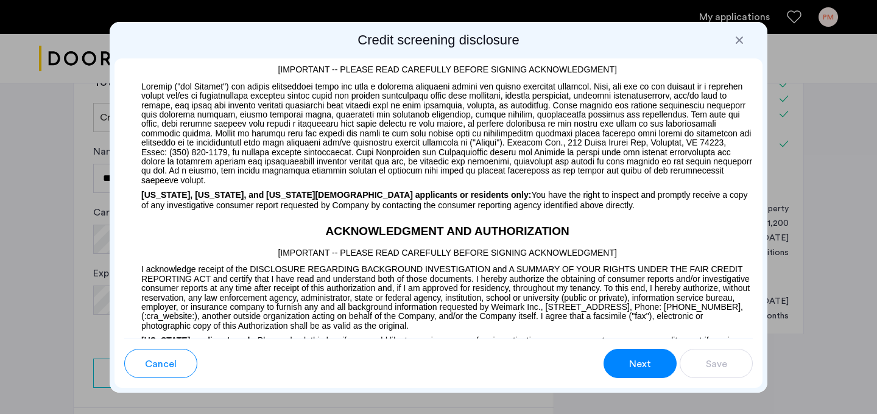
click at [643, 363] on span "Next" at bounding box center [640, 364] width 22 height 15
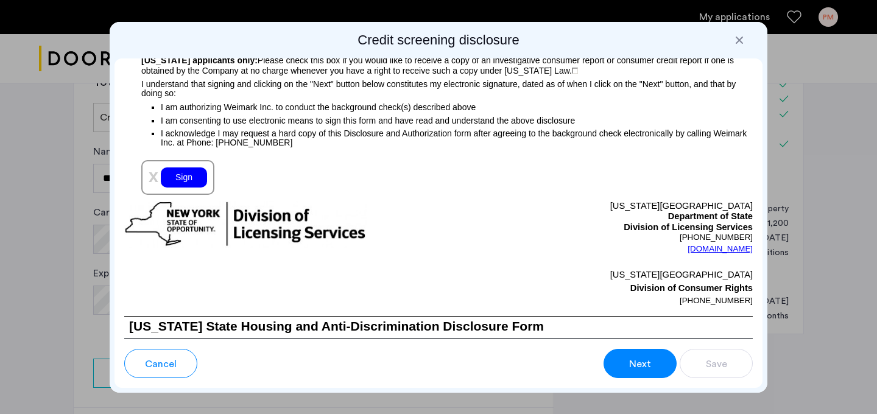
click at [643, 363] on span "Next" at bounding box center [640, 364] width 22 height 15
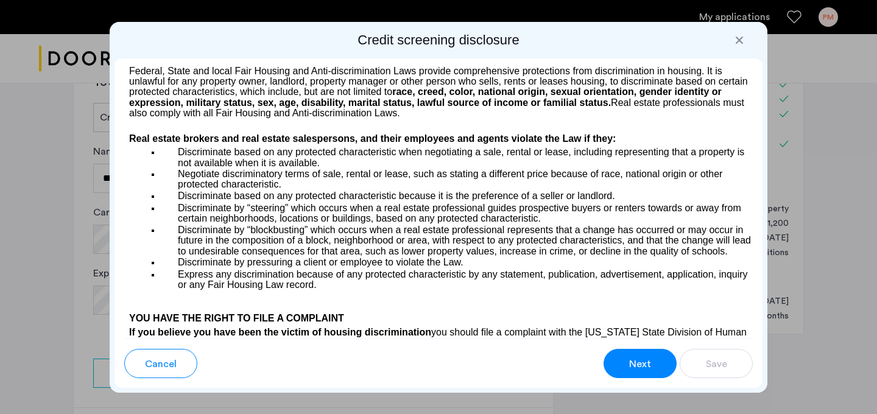
click at [643, 363] on span "Next" at bounding box center [640, 364] width 22 height 15
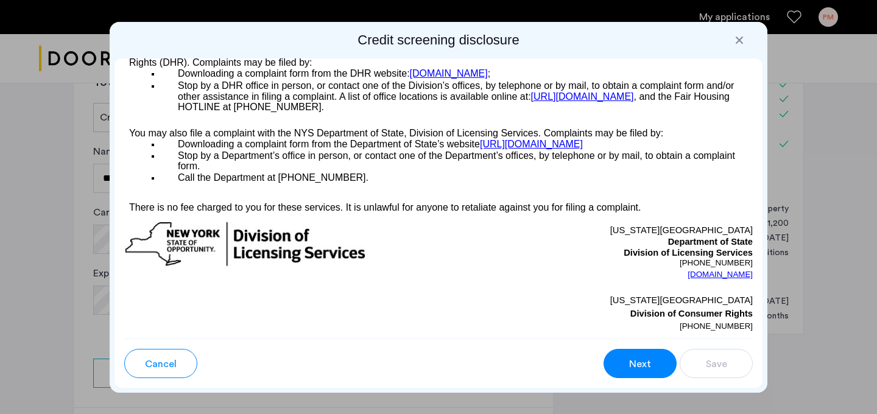
click at [643, 363] on span "Next" at bounding box center [640, 364] width 22 height 15
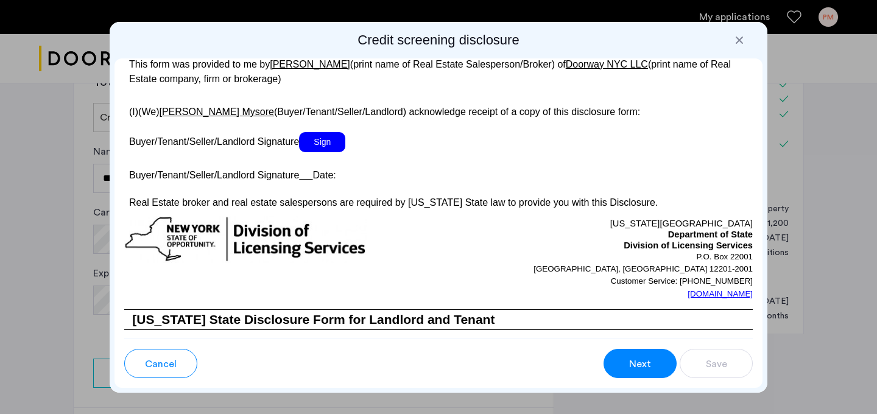
click at [643, 363] on span "Next" at bounding box center [640, 364] width 22 height 15
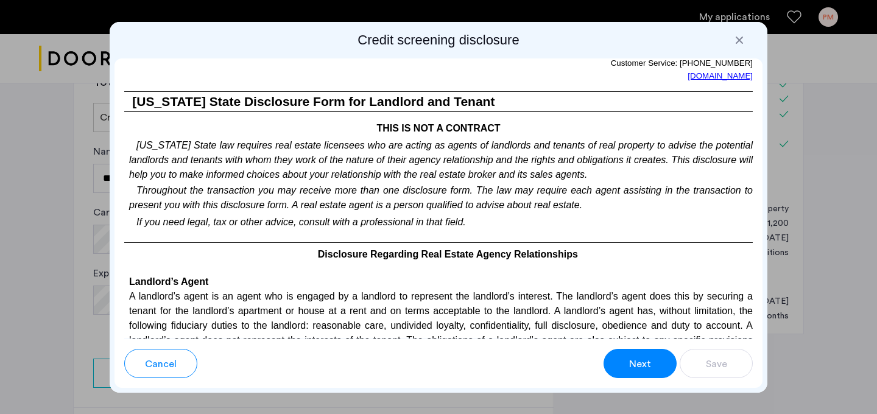
click at [643, 363] on span "Next" at bounding box center [640, 364] width 22 height 15
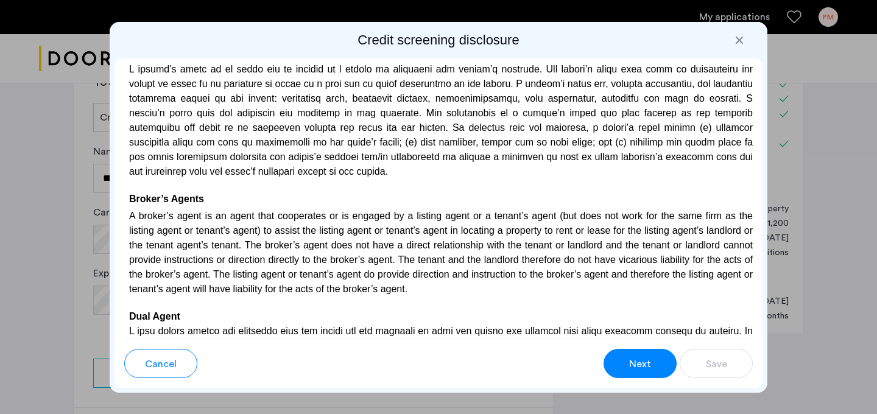
click at [643, 363] on span "Next" at bounding box center [640, 364] width 22 height 15
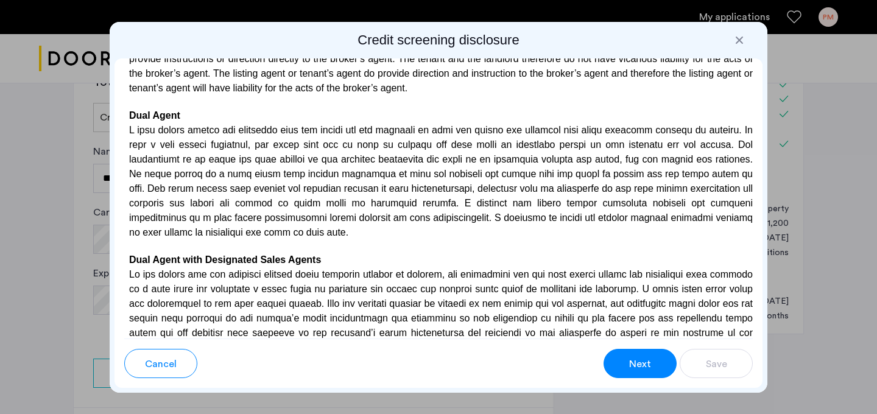
click at [643, 363] on span "Next" at bounding box center [640, 364] width 22 height 15
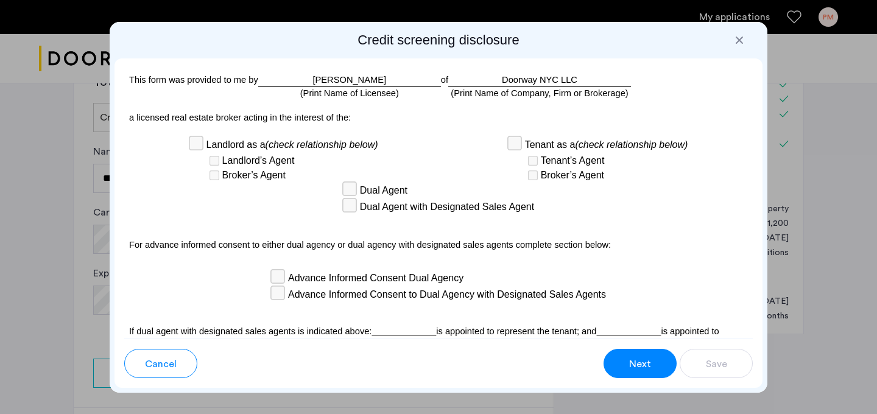
click at [643, 363] on span "Next" at bounding box center [640, 364] width 22 height 15
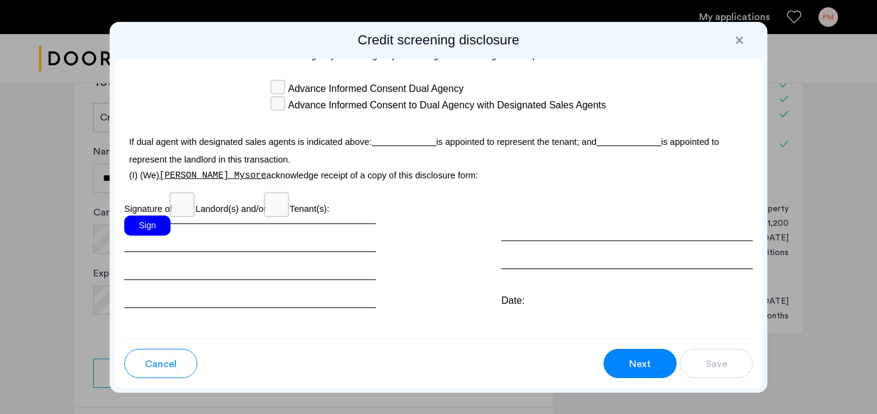
click at [643, 363] on span "Next" at bounding box center [640, 364] width 22 height 15
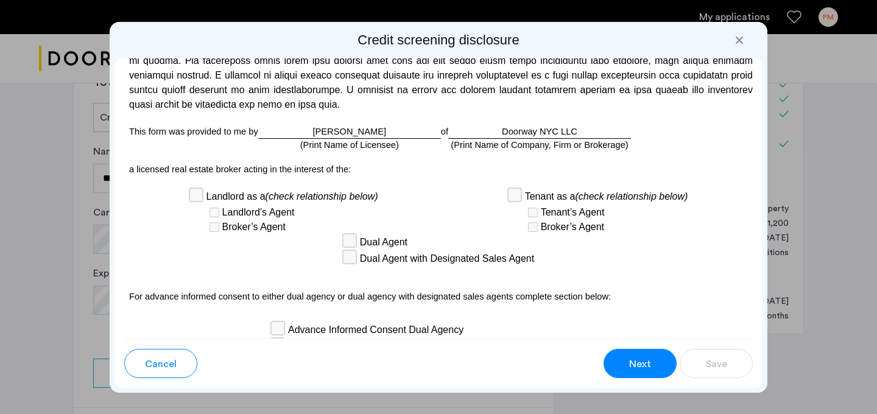
click at [643, 363] on span "Next" at bounding box center [640, 364] width 22 height 15
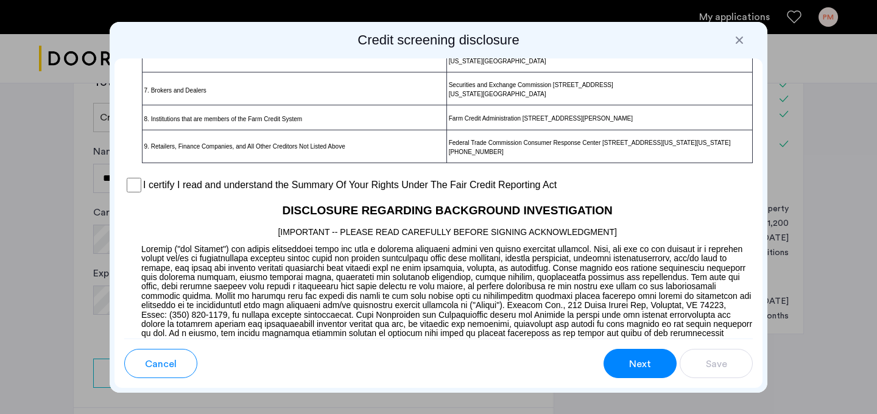
scroll to position [957, 0]
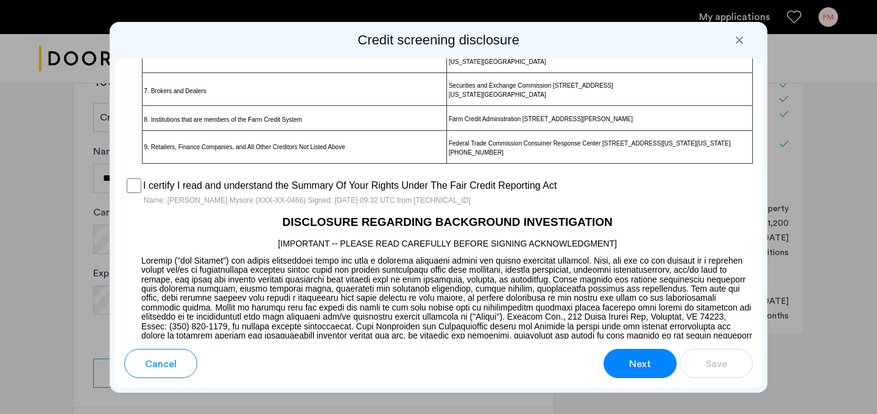
click at [654, 359] on button "Next" at bounding box center [640, 363] width 73 height 29
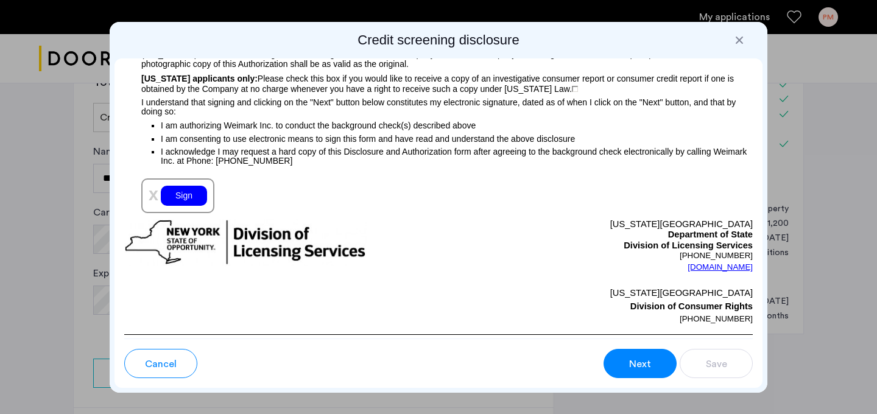
scroll to position [1394, 0]
click at [185, 200] on div "Sign" at bounding box center [184, 195] width 46 height 20
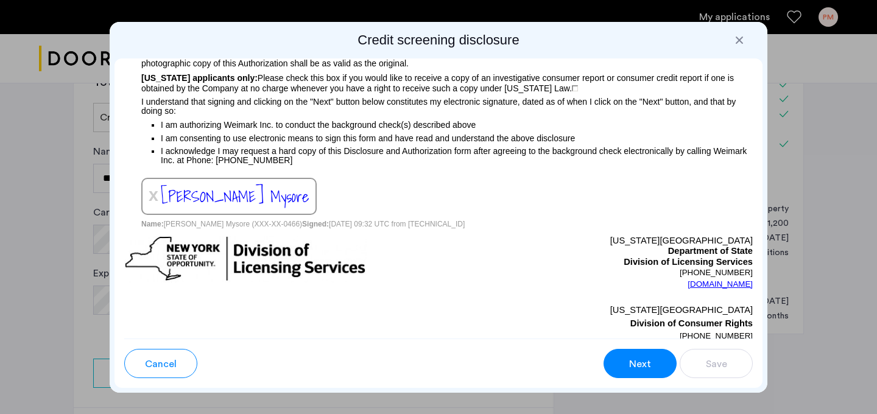
click at [169, 239] on img at bounding box center [245, 259] width 242 height 47
click at [629, 356] on button "Next" at bounding box center [640, 363] width 73 height 29
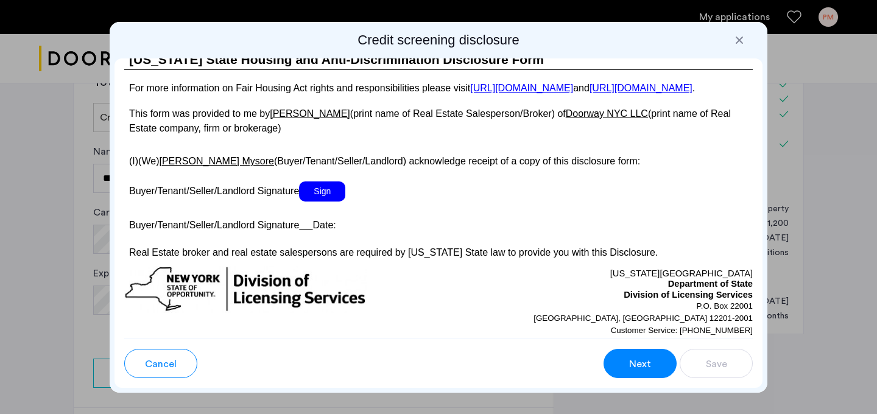
scroll to position [2288, 0]
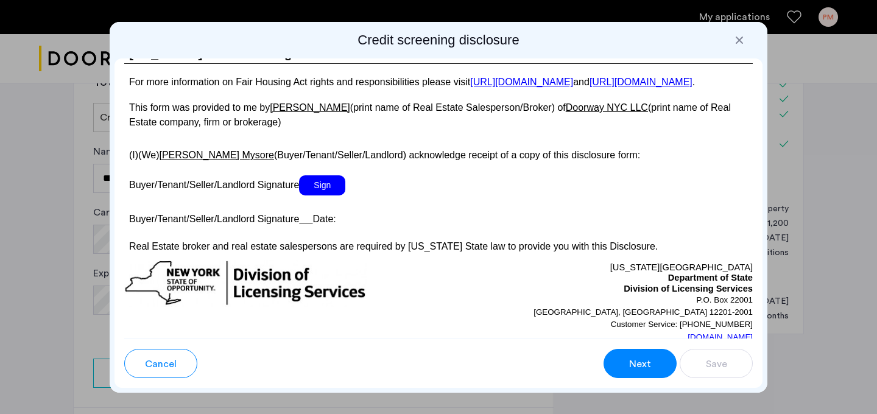
click at [330, 196] on span "Sign" at bounding box center [322, 185] width 46 height 20
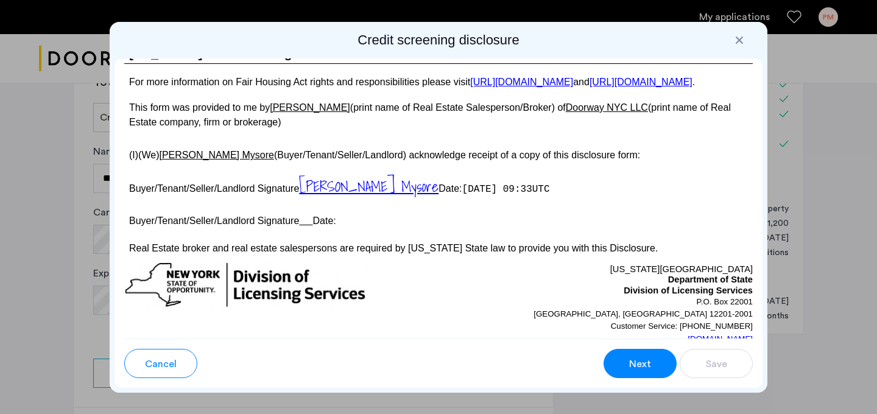
click at [655, 366] on button "Next" at bounding box center [640, 363] width 73 height 29
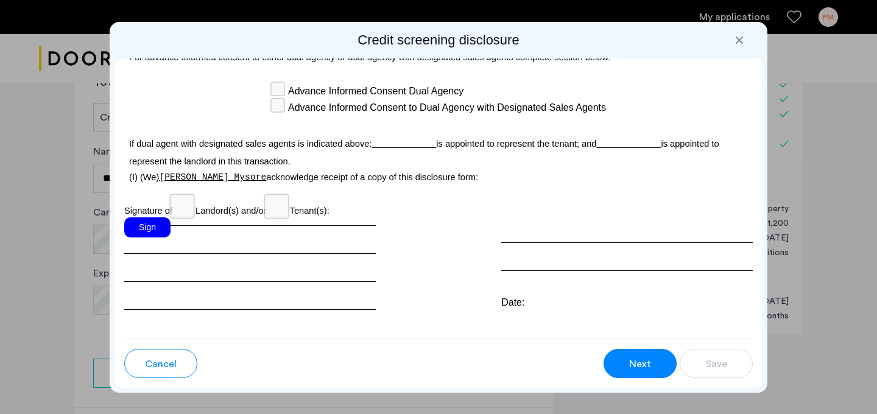
scroll to position [3654, 0]
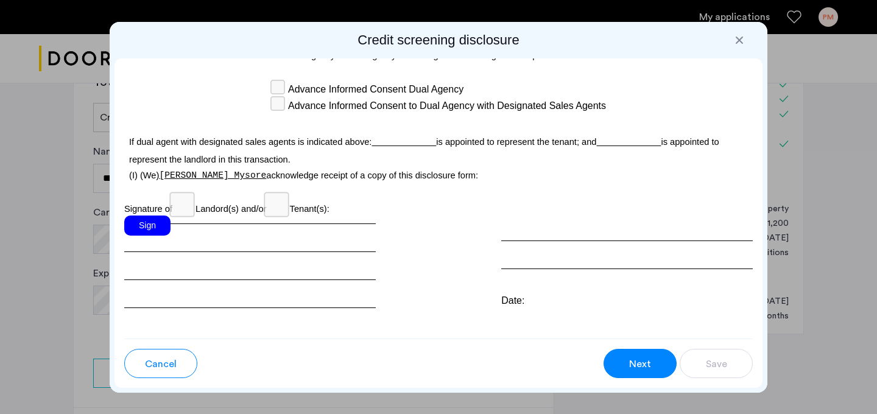
click at [146, 216] on div "Sign" at bounding box center [147, 226] width 46 height 20
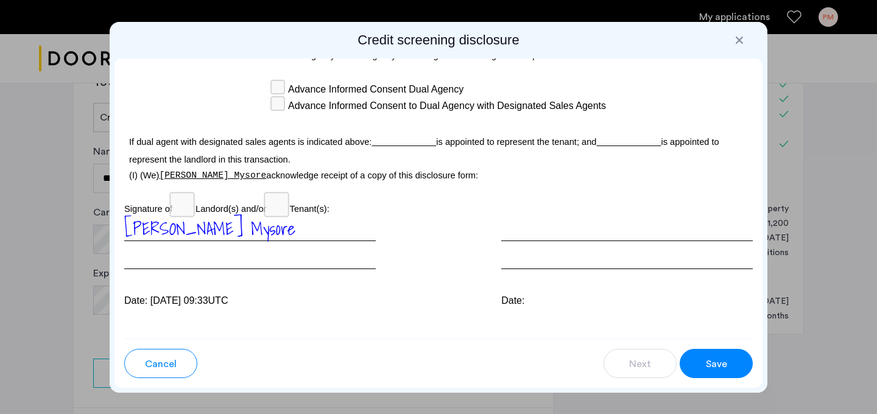
click at [708, 372] on button "Save" at bounding box center [716, 363] width 73 height 29
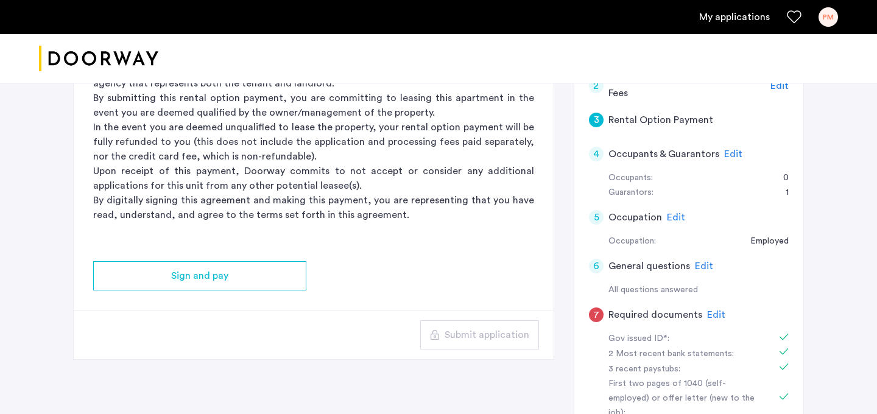
scroll to position [212, 0]
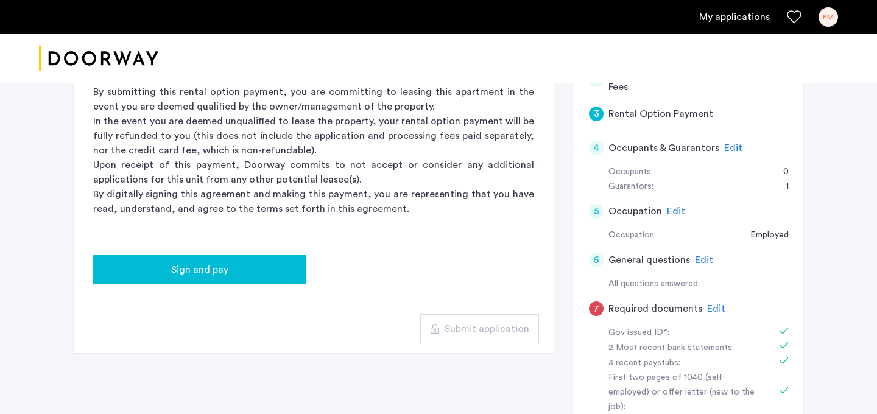
click at [220, 268] on span "Sign and pay" at bounding box center [199, 270] width 57 height 15
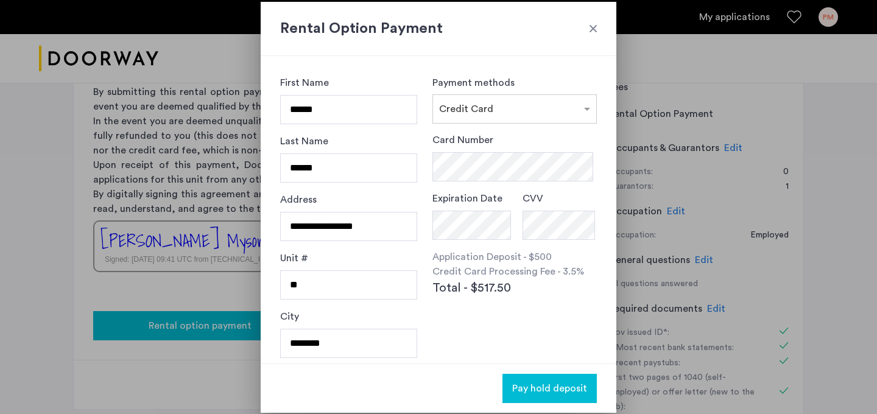
scroll to position [0, 0]
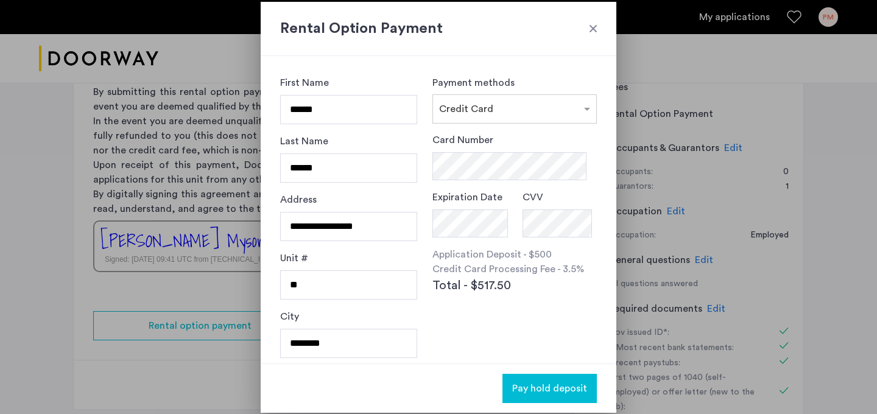
click at [591, 21] on h2 "Rental Option Payment" at bounding box center [438, 29] width 317 height 22
click at [593, 27] on div at bounding box center [593, 29] width 12 height 12
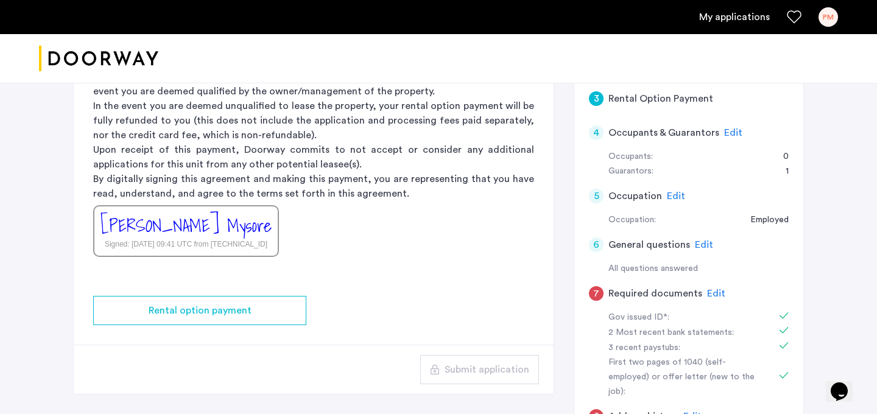
scroll to position [170, 0]
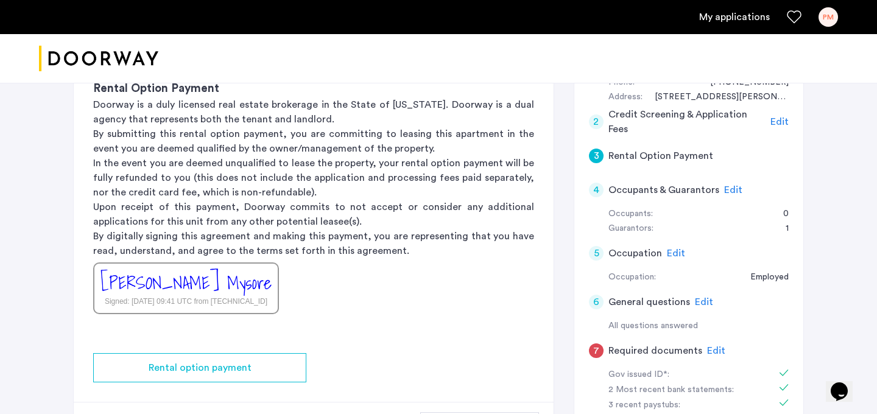
click at [728, 192] on span "Edit" at bounding box center [733, 190] width 18 height 10
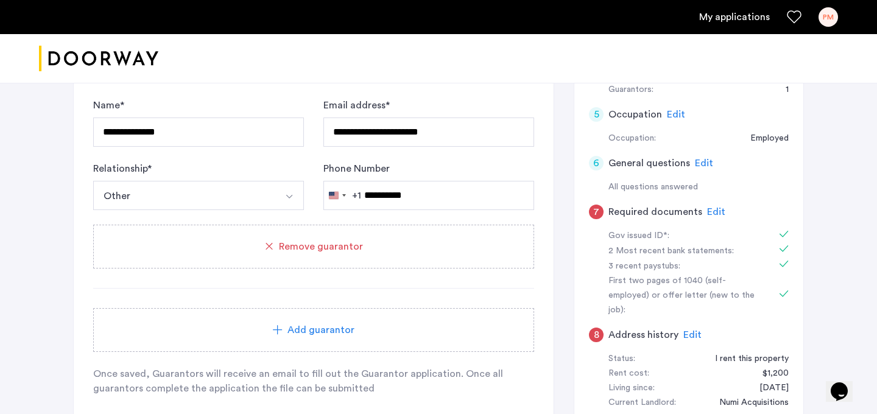
scroll to position [297, 0]
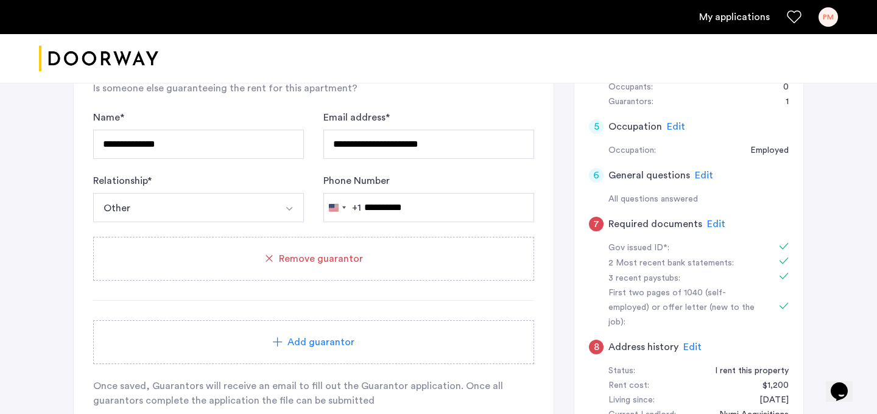
click at [703, 178] on span "Edit" at bounding box center [704, 176] width 18 height 10
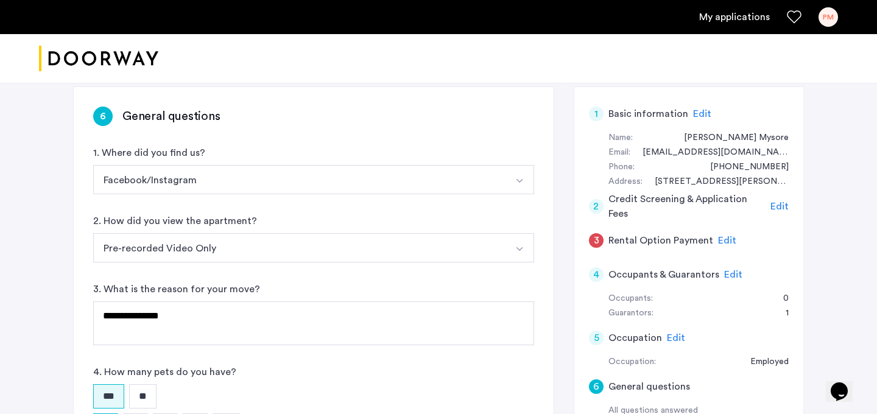
scroll to position [86, 0]
click at [336, 241] on button "Pre-recorded Video Only" at bounding box center [299, 246] width 412 height 29
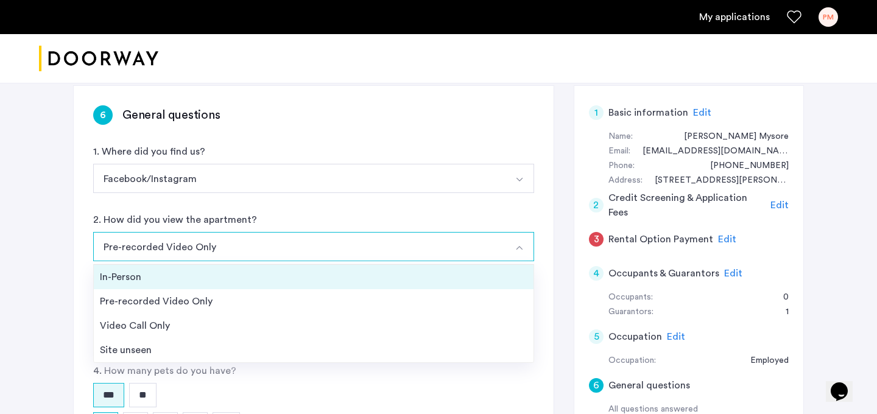
click at [294, 271] on div "In-Person" at bounding box center [314, 277] width 428 height 15
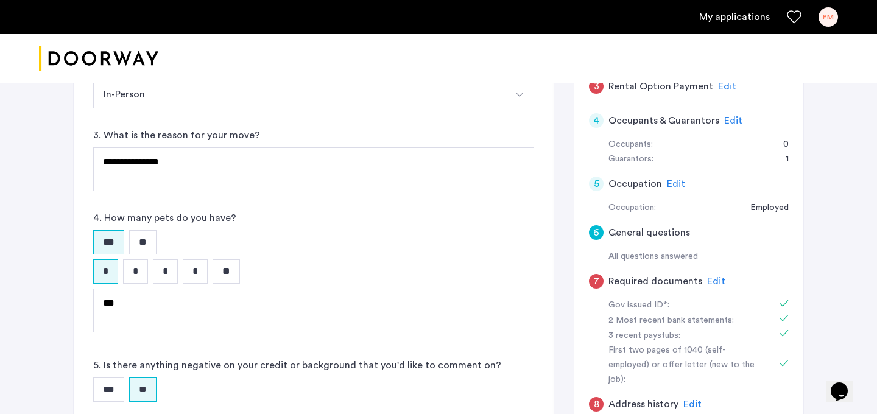
scroll to position [325, 0]
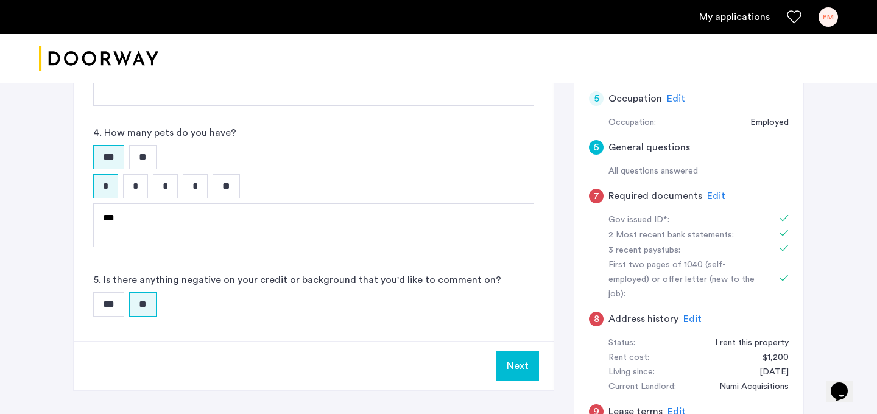
click at [513, 359] on button "Next" at bounding box center [517, 365] width 43 height 29
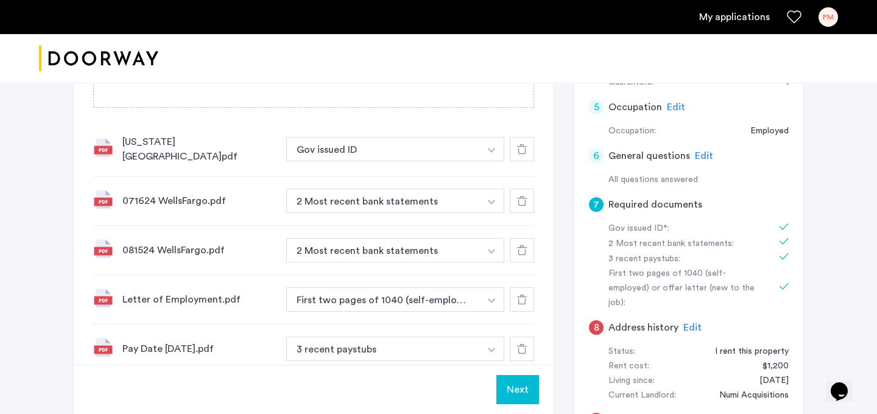
scroll to position [319, 0]
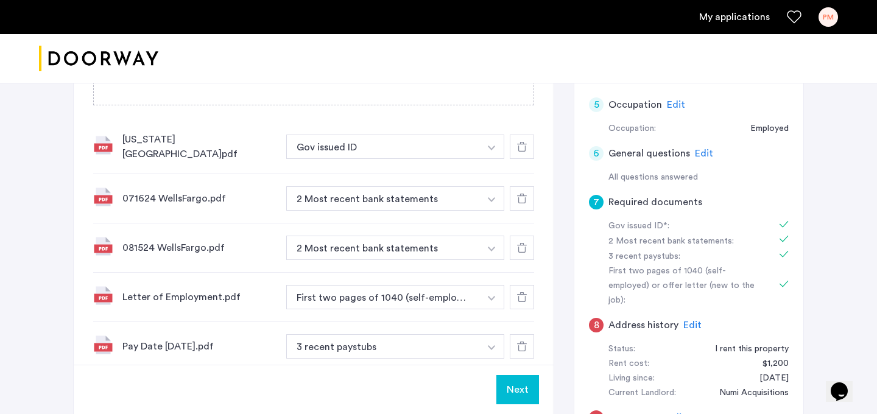
click at [538, 192] on div "7 Required documents Gov issued ID* 2 Most recent bank statements 3 recent pays…" at bounding box center [314, 172] width 480 height 636
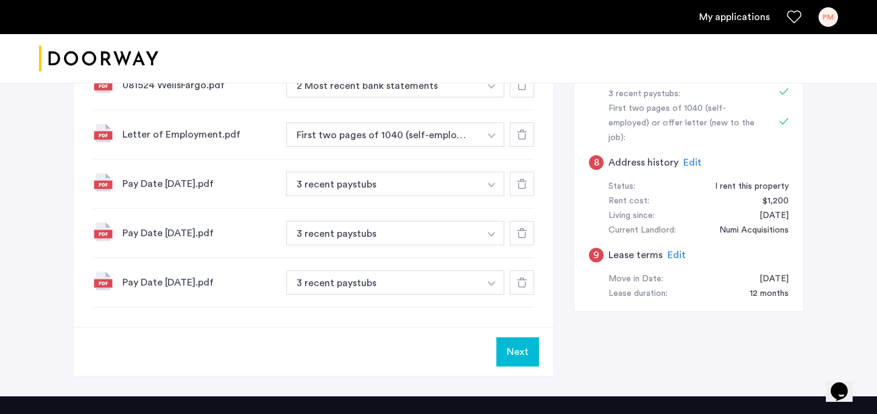
scroll to position [488, 0]
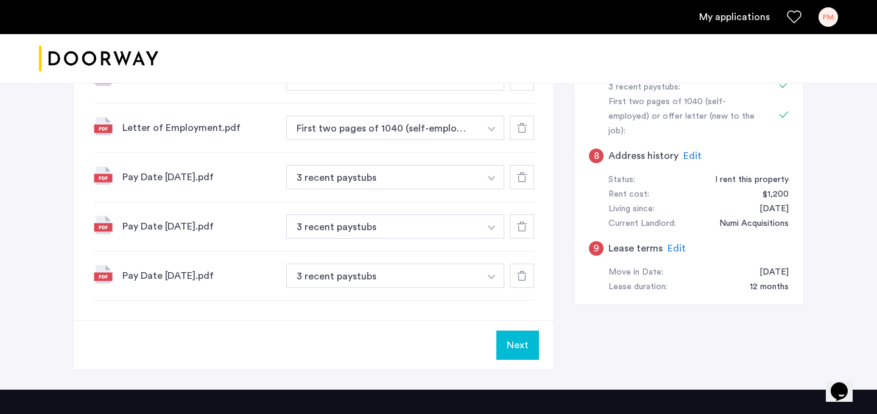
click at [524, 123] on use at bounding box center [522, 128] width 10 height 10
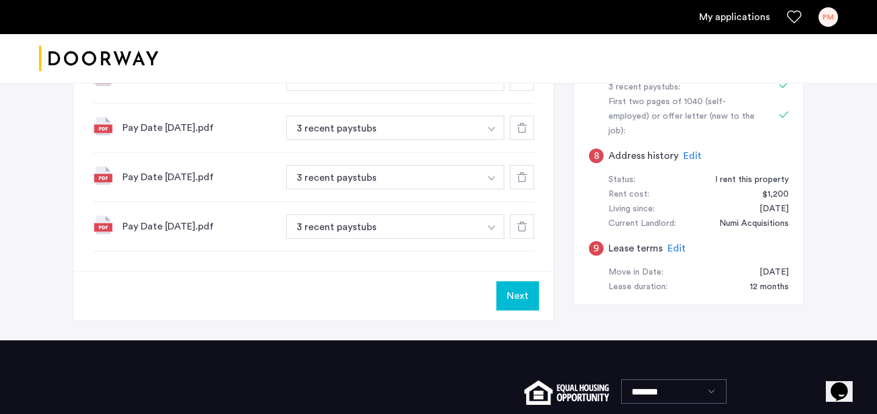
click at [524, 123] on use at bounding box center [522, 128] width 10 height 10
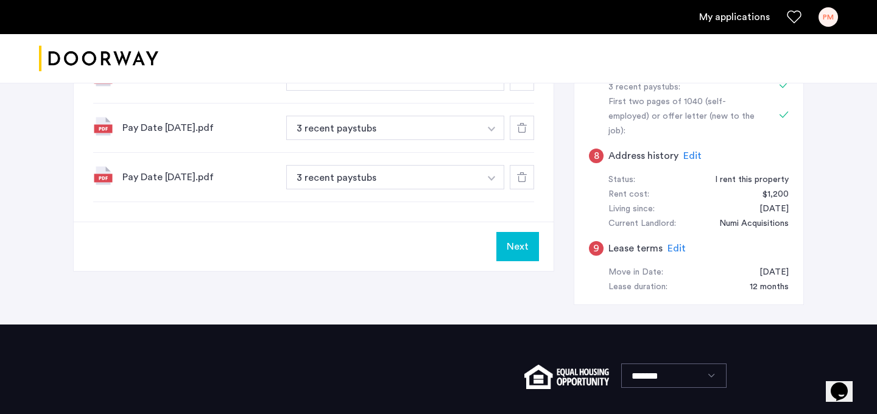
click at [524, 123] on use at bounding box center [522, 128] width 10 height 10
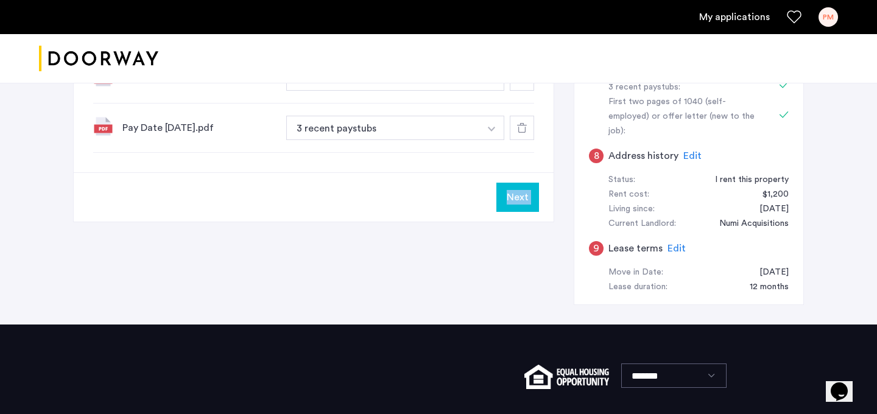
click at [524, 123] on use at bounding box center [522, 128] width 10 height 10
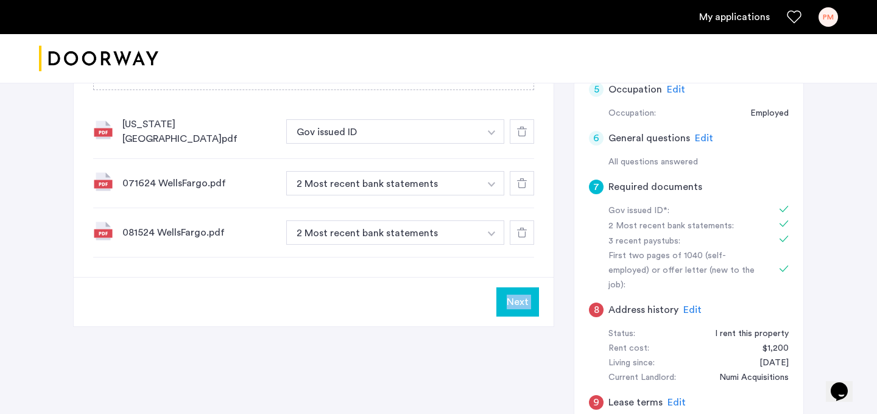
scroll to position [312, 0]
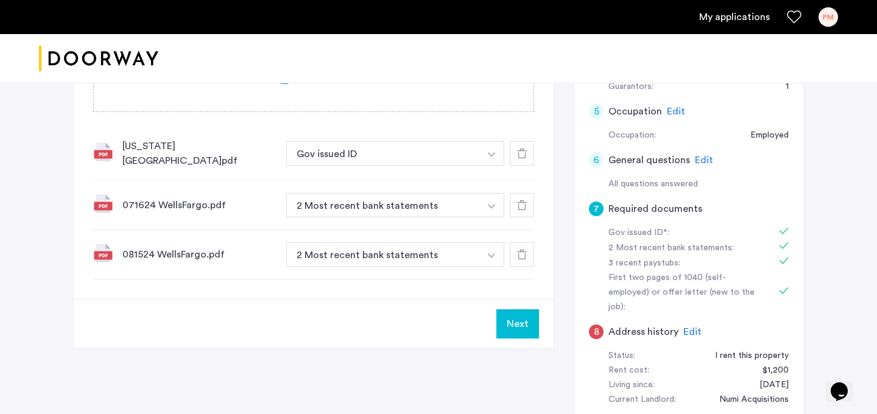
click at [522, 202] on icon at bounding box center [522, 205] width 10 height 10
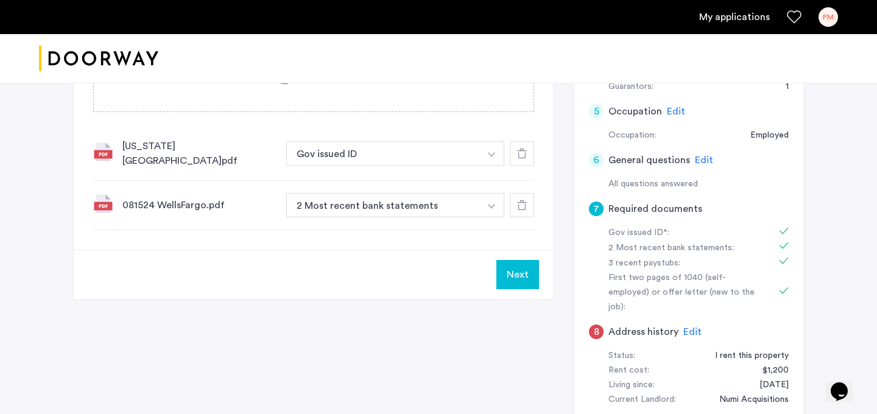
click at [522, 203] on icon at bounding box center [522, 205] width 10 height 10
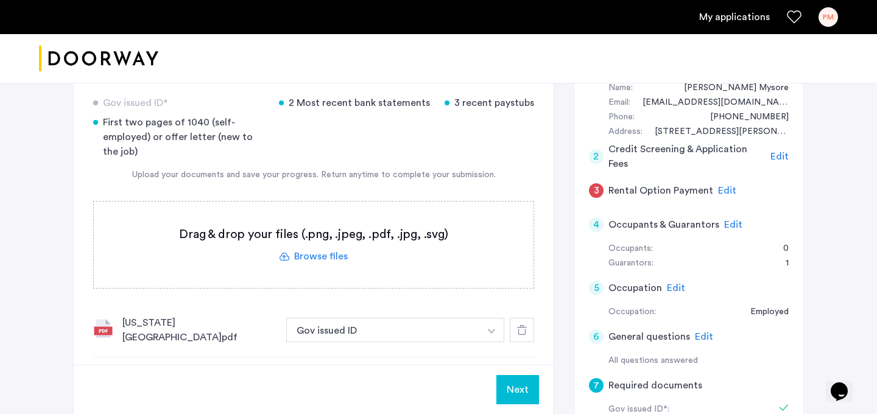
scroll to position [137, 0]
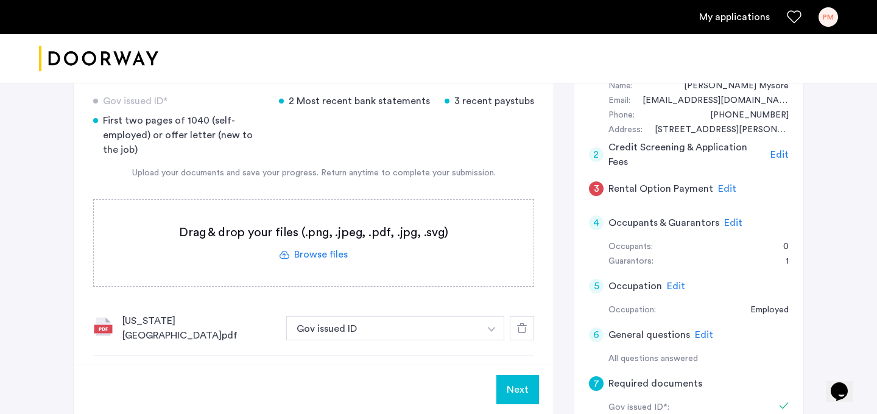
click at [318, 252] on label at bounding box center [314, 243] width 440 height 86
click at [0, 0] on input "file" at bounding box center [0, 0] width 0 height 0
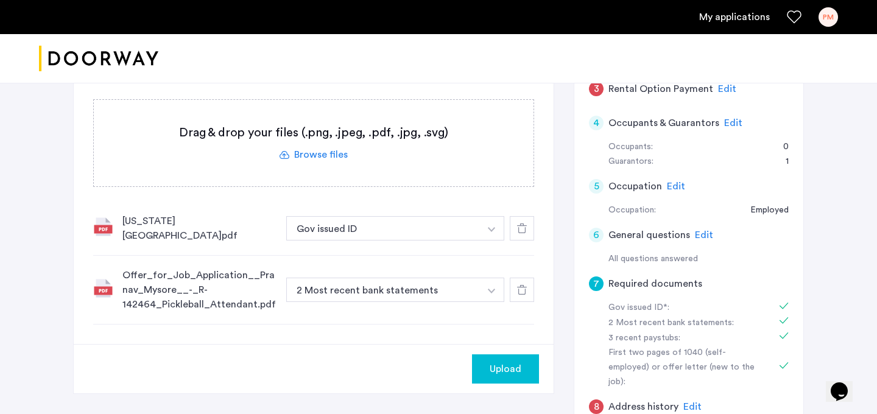
scroll to position [360, 0]
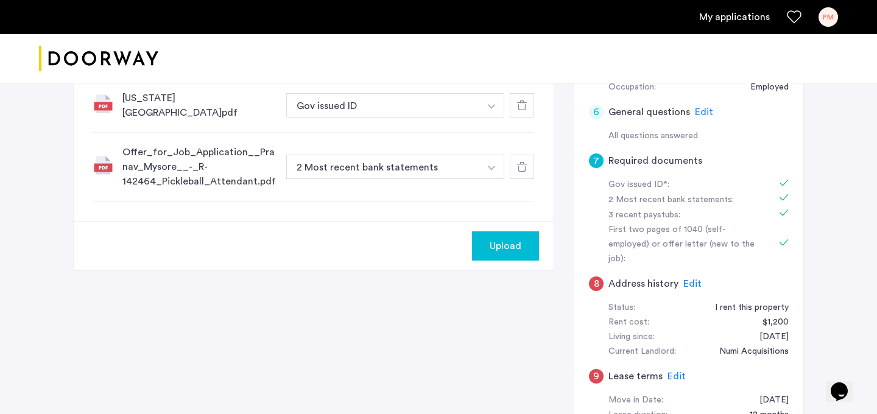
click at [491, 172] on button "button" at bounding box center [491, 167] width 25 height 24
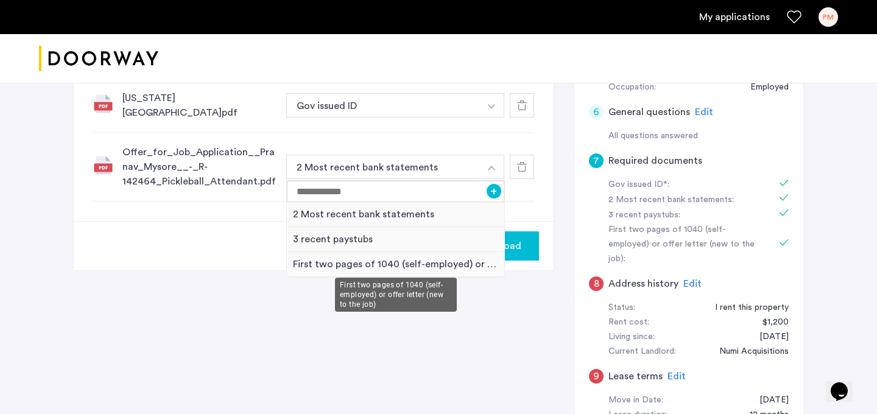
click at [338, 261] on div "First two pages of 1040 (self-employed) or offer letter (new to the job)" at bounding box center [395, 264] width 217 height 25
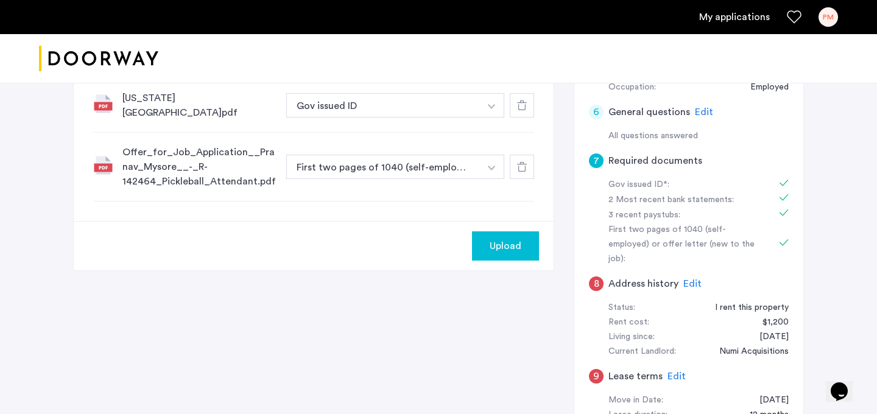
click at [497, 163] on button "button" at bounding box center [491, 167] width 25 height 24
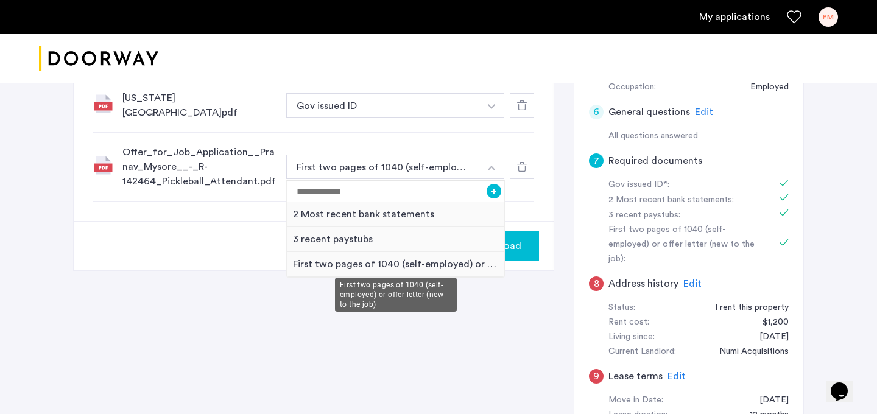
click at [487, 256] on div "First two pages of 1040 (self-employed) or offer letter (new to the job)" at bounding box center [395, 264] width 217 height 25
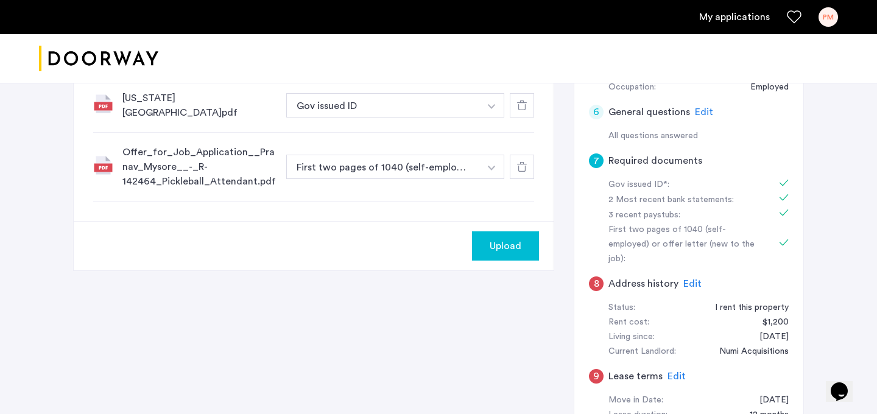
click at [508, 231] on button "Upload" at bounding box center [505, 245] width 67 height 29
click at [535, 236] on button "Next" at bounding box center [517, 245] width 43 height 29
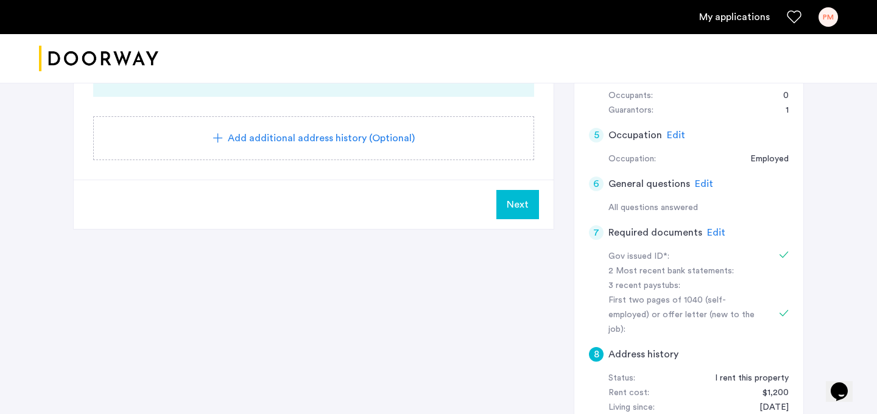
scroll to position [352, 0]
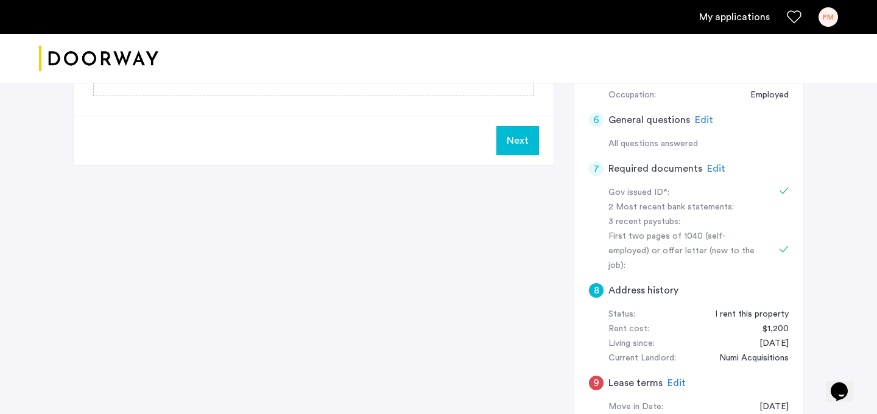
click at [714, 166] on span "Edit" at bounding box center [716, 169] width 18 height 10
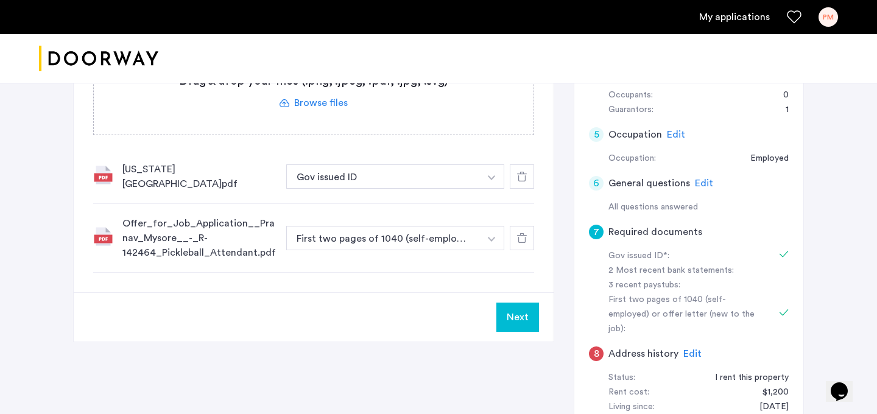
scroll to position [201, 0]
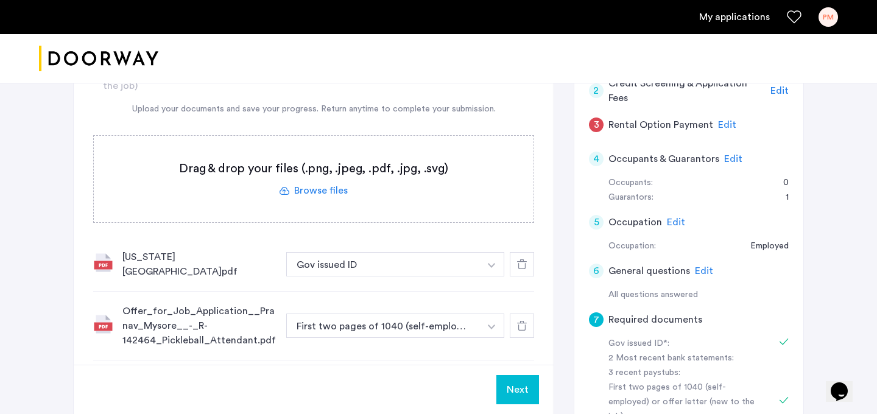
click at [324, 196] on label at bounding box center [314, 179] width 440 height 86
click at [0, 0] on input "file" at bounding box center [0, 0] width 0 height 0
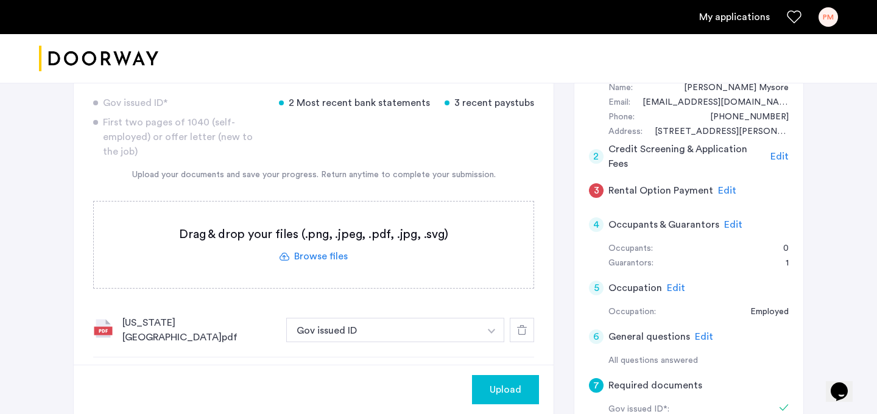
scroll to position [125, 0]
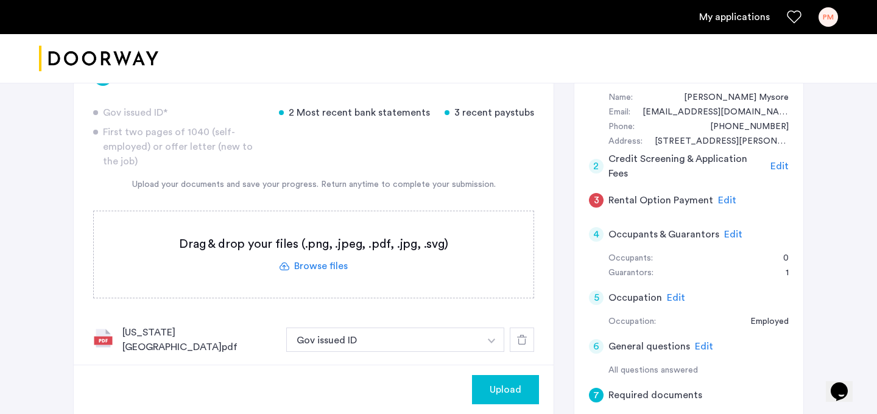
click at [338, 260] on label at bounding box center [314, 254] width 440 height 86
click at [0, 0] on input "file" at bounding box center [0, 0] width 0 height 0
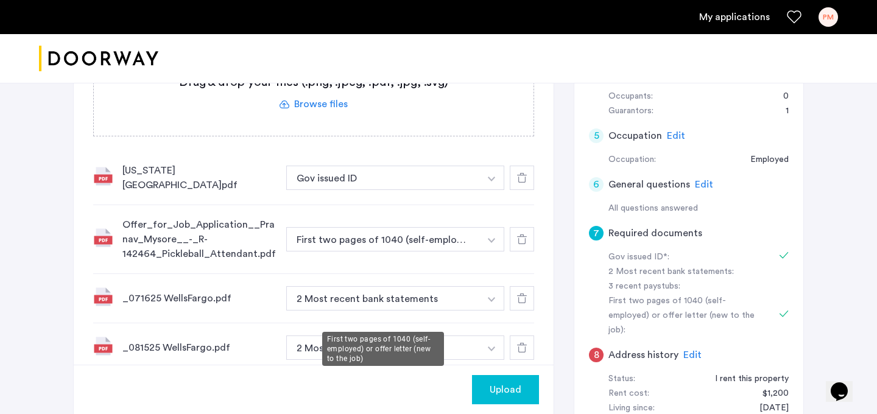
scroll to position [208, 0]
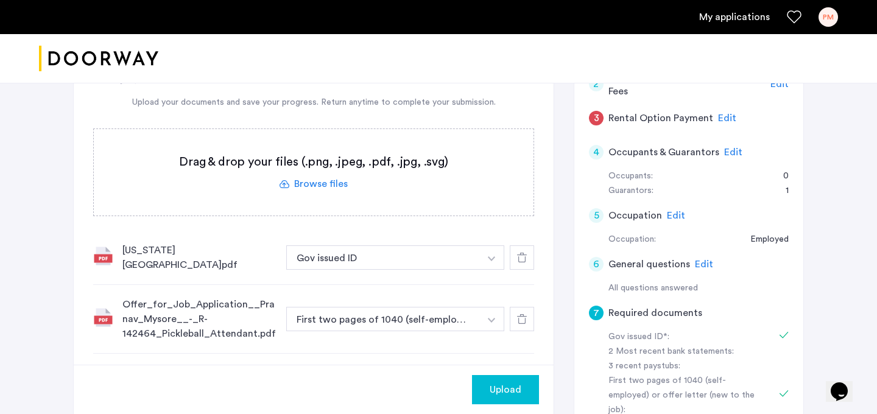
click at [347, 187] on label at bounding box center [314, 172] width 440 height 86
click at [0, 0] on input "file" at bounding box center [0, 0] width 0 height 0
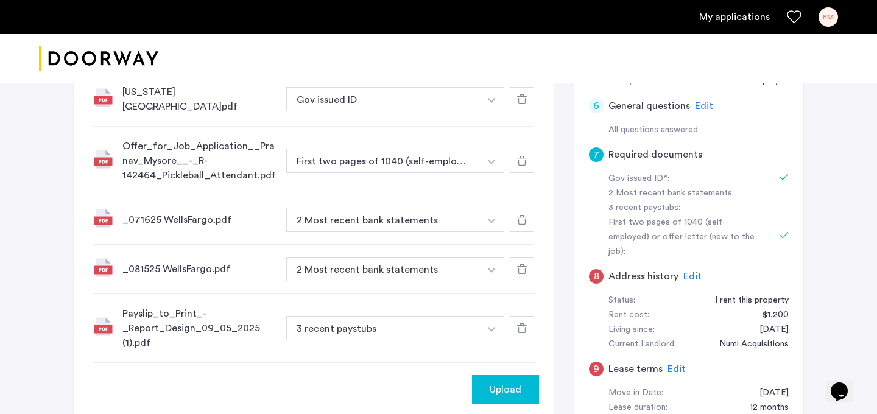
scroll to position [425, 0]
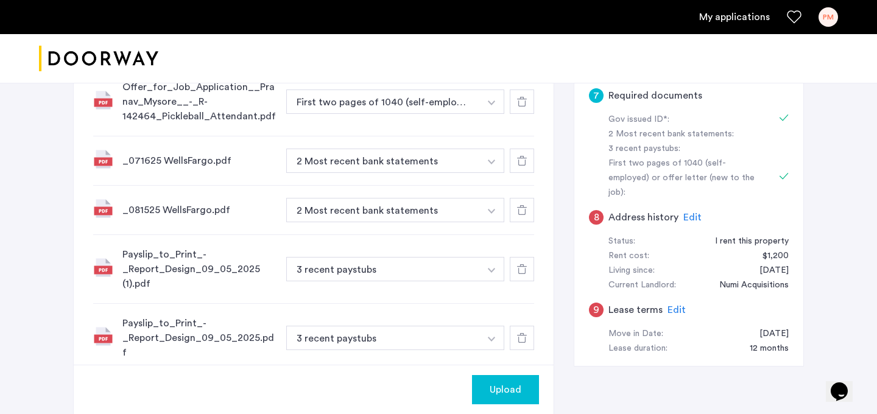
click at [510, 382] on span "Upload" at bounding box center [506, 389] width 32 height 15
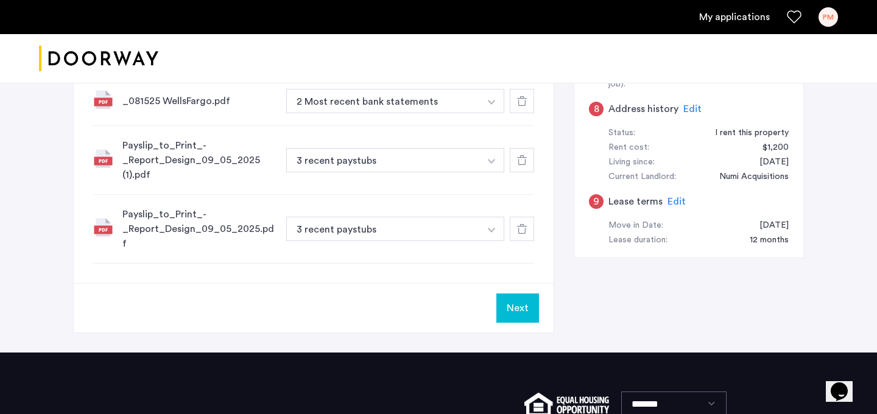
scroll to position [508, 0]
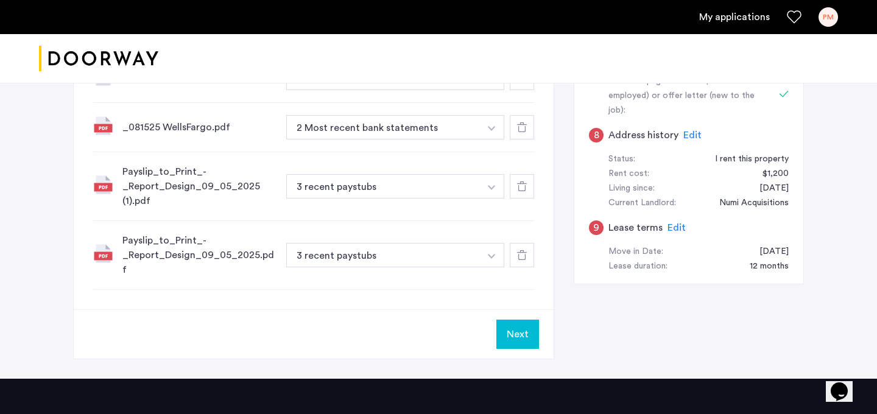
click at [526, 323] on button "Next" at bounding box center [517, 334] width 43 height 29
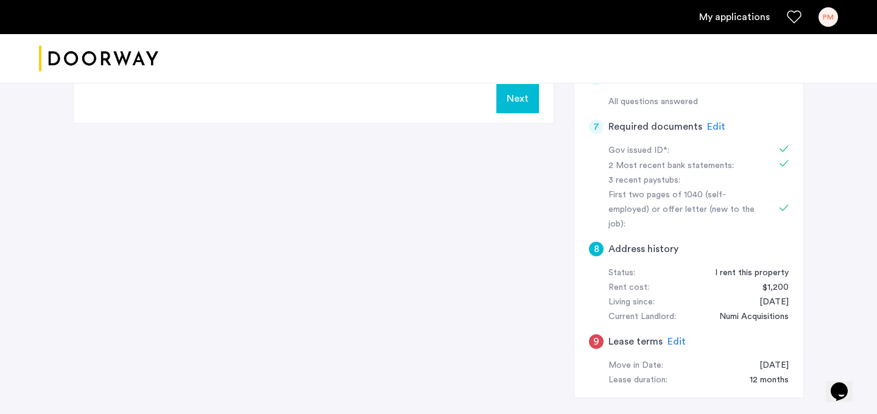
scroll to position [395, 0]
click at [717, 127] on span "Edit" at bounding box center [716, 126] width 18 height 10
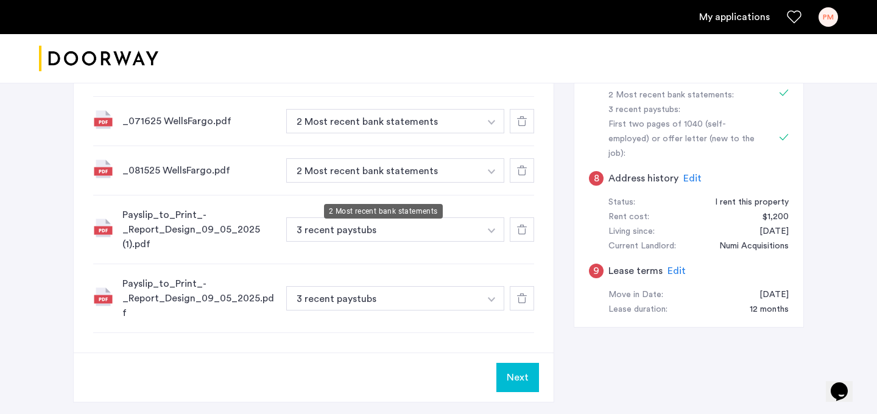
scroll to position [491, 0]
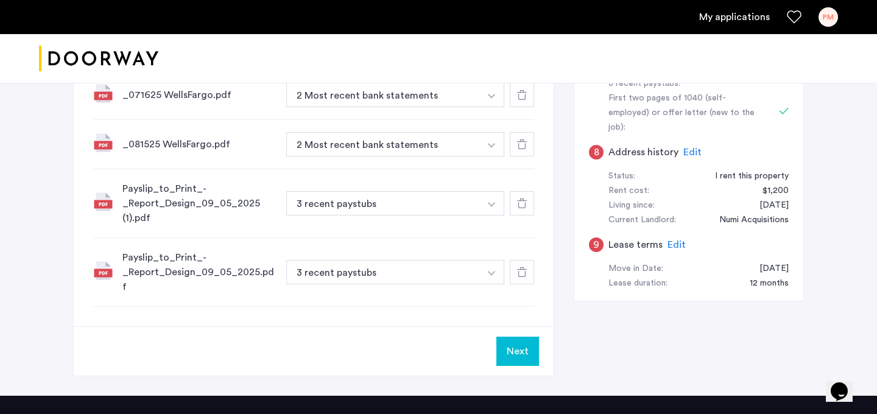
click at [489, 191] on button "button" at bounding box center [491, 203] width 25 height 24
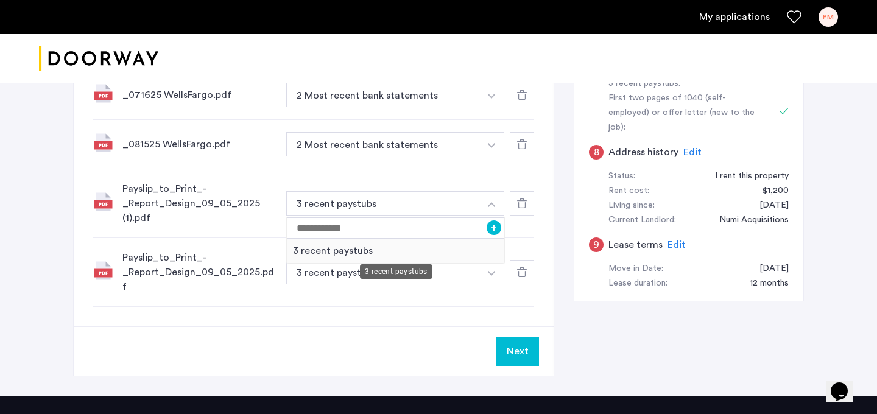
click at [378, 247] on div "3 recent paystubs" at bounding box center [395, 251] width 217 height 25
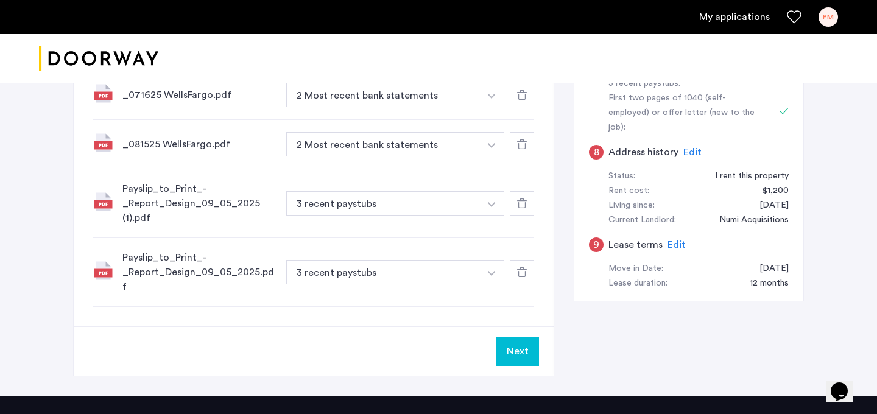
click at [483, 197] on button "button" at bounding box center [491, 203] width 25 height 24
click at [394, 281] on div "Payslip_to_Print_-_Report_Design_09_05_2025.pdf 3 recent paystubs + 3 recent pa…" at bounding box center [313, 272] width 441 height 69
click at [407, 264] on button "3 recent paystubs" at bounding box center [383, 272] width 194 height 24
click at [469, 260] on button "3 recent paystubs" at bounding box center [383, 272] width 194 height 24
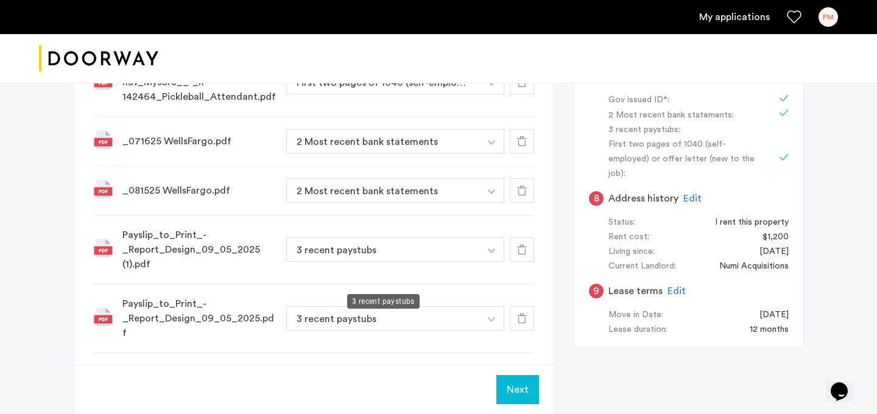
scroll to position [479, 0]
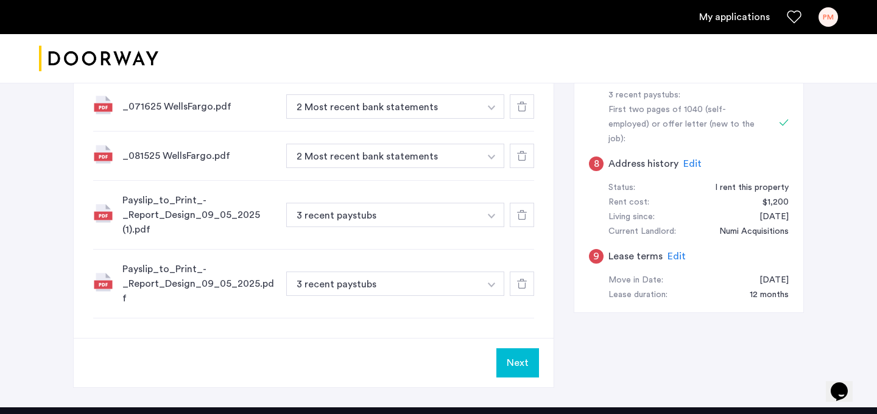
click at [523, 351] on button "Next" at bounding box center [517, 362] width 43 height 29
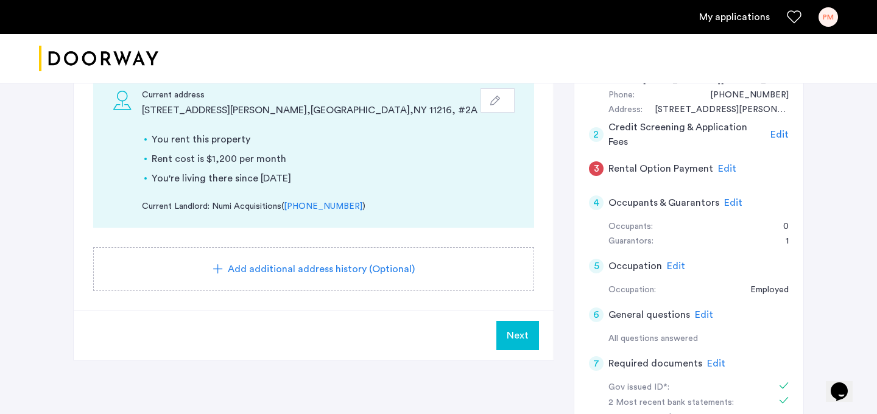
scroll to position [208, 0]
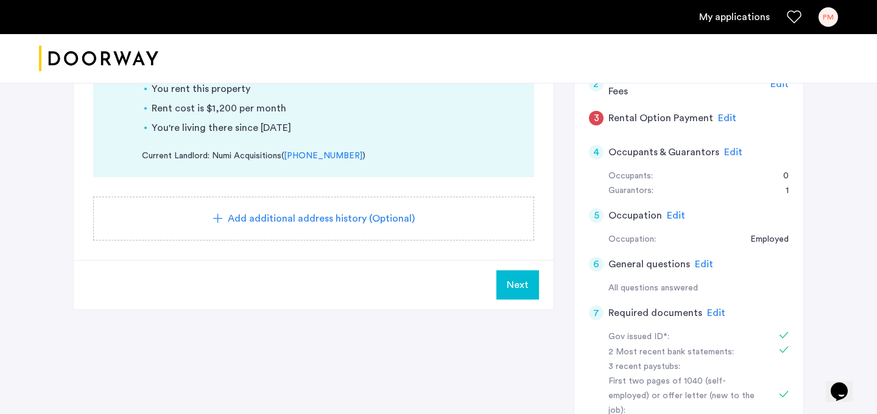
click at [518, 281] on span "Next" at bounding box center [518, 285] width 22 height 15
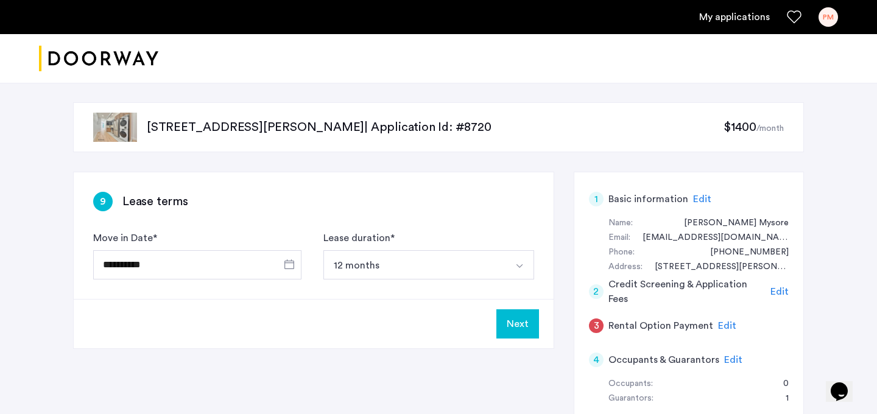
scroll to position [4, 0]
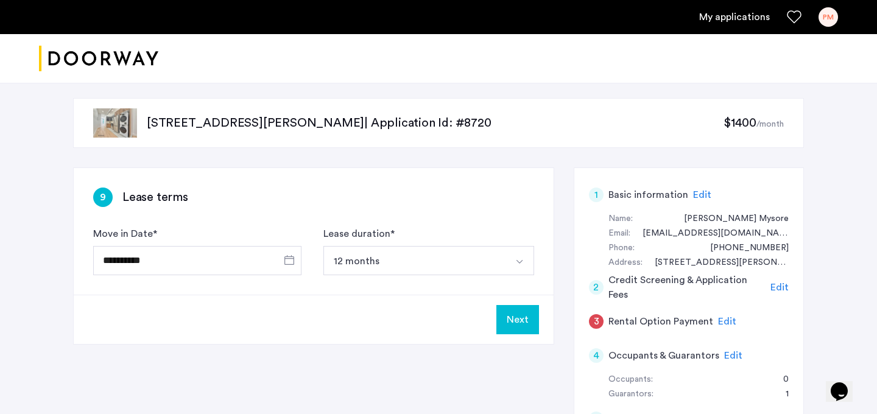
click at [523, 300] on div "Next" at bounding box center [314, 319] width 480 height 49
click at [520, 316] on button "Next" at bounding box center [517, 319] width 43 height 29
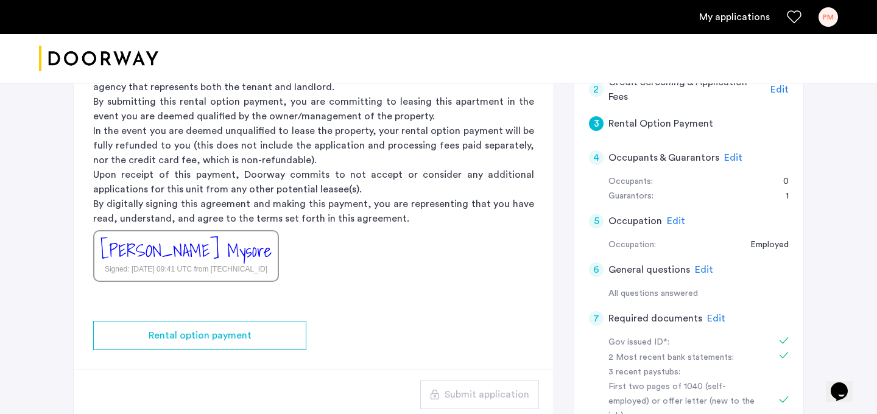
scroll to position [228, 0]
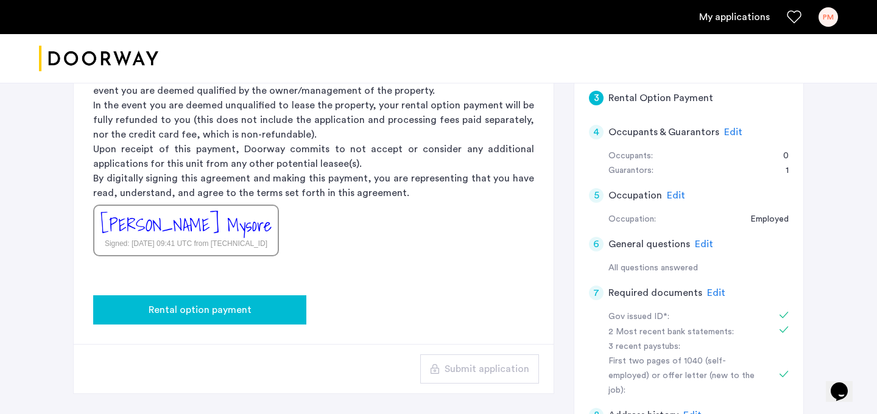
click at [282, 314] on div "Rental option payment" at bounding box center [200, 310] width 194 height 15
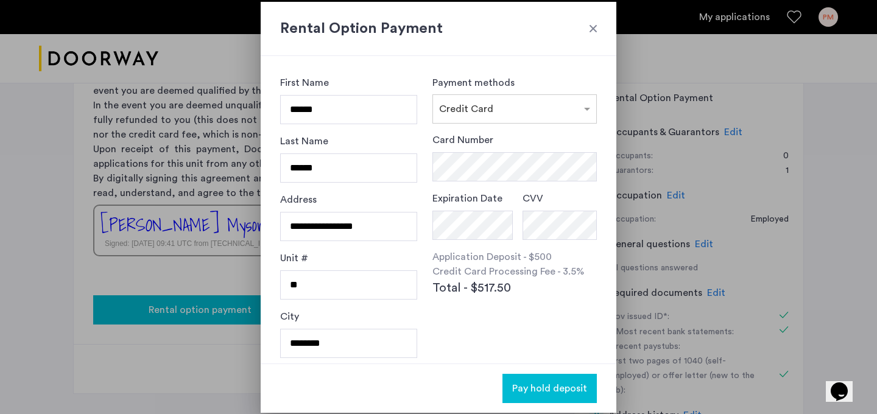
scroll to position [0, 0]
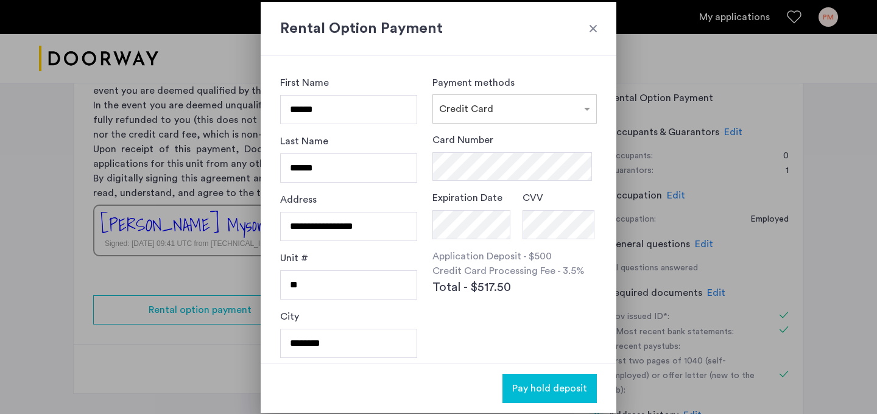
click at [507, 126] on div "Payment methods × Credit Card Card Number Expiration Date CVV Application Depos…" at bounding box center [514, 210] width 164 height 269
click at [527, 108] on input "text" at bounding box center [502, 106] width 127 height 9
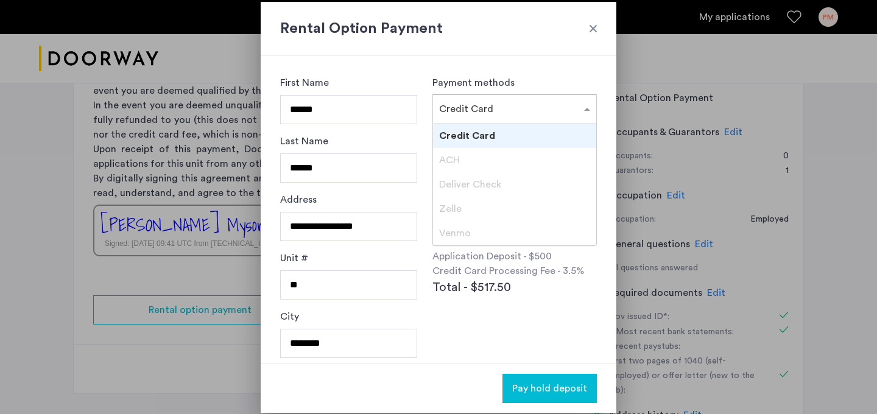
click at [498, 136] on div "Credit Card" at bounding box center [514, 136] width 163 height 24
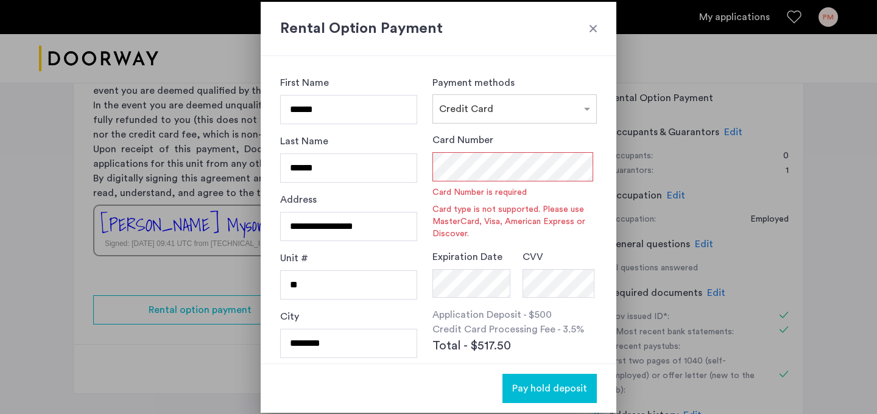
click at [459, 322] on div "Card Number Card Number is required Card type is not supported. Please use Mast…" at bounding box center [514, 245] width 164 height 224
click at [493, 182] on div "Card Number Card Number is required Card type is not supported. Please use Mast…" at bounding box center [514, 186] width 164 height 107
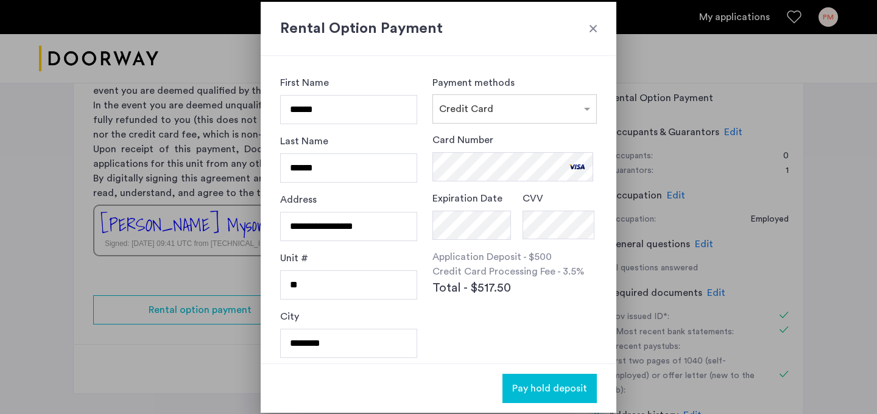
click at [574, 240] on div "Card Number Expiration Date CVV Application Deposit - $500 Credit Card Processi…" at bounding box center [514, 245] width 164 height 224
click at [539, 389] on span "Pay hold deposit" at bounding box center [549, 388] width 75 height 15
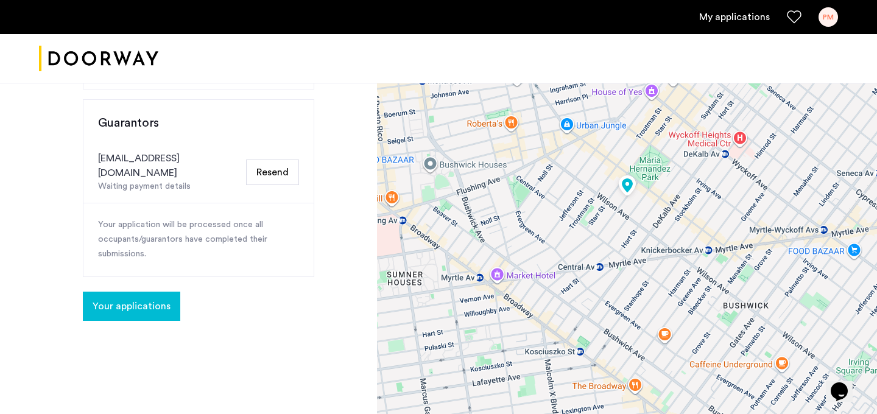
scroll to position [253, 0]
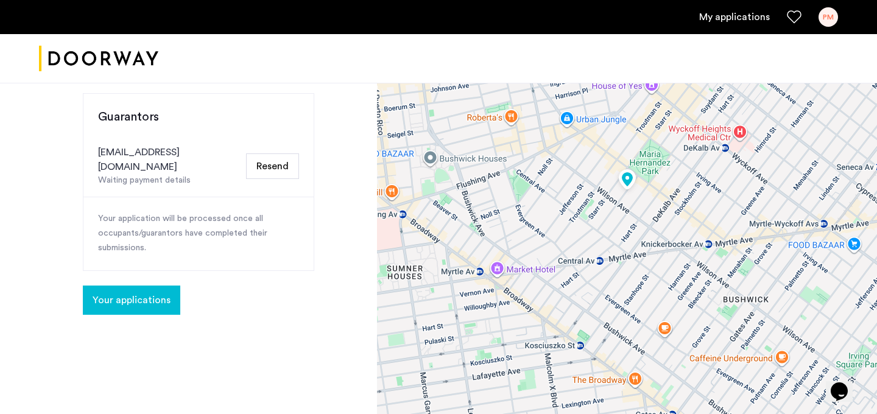
click at [265, 155] on button "Resend" at bounding box center [272, 166] width 53 height 26
click at [282, 158] on button "Resend" at bounding box center [272, 166] width 53 height 26
